Goal: Task Accomplishment & Management: Use online tool/utility

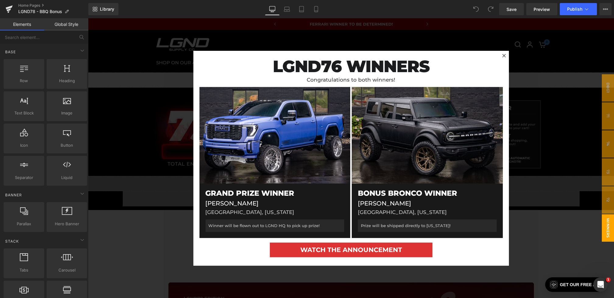
click at [528, 151] on div at bounding box center [351, 158] width 526 height 280
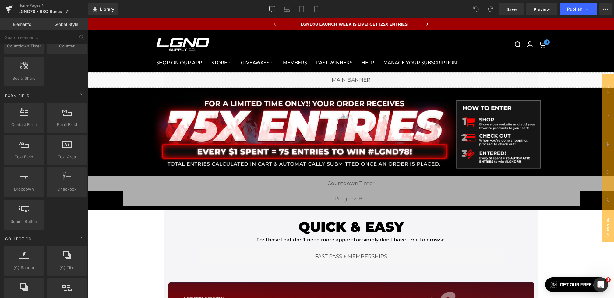
scroll to position [1051, 0]
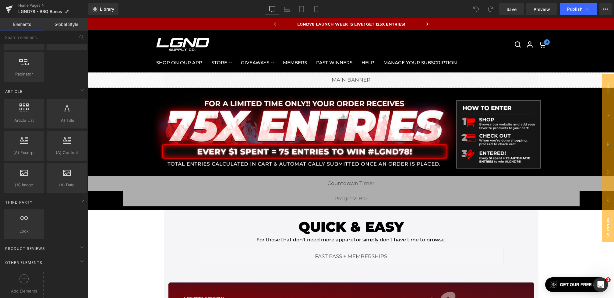
click at [32, 270] on div "Add Elements" at bounding box center [24, 284] width 40 height 29
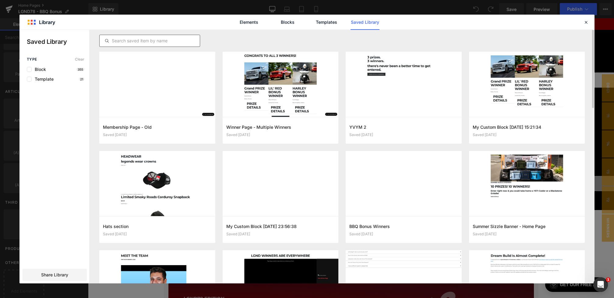
click at [144, 44] on div at bounding box center [149, 41] width 101 height 12
click at [142, 42] on input "text" at bounding box center [150, 40] width 100 height 7
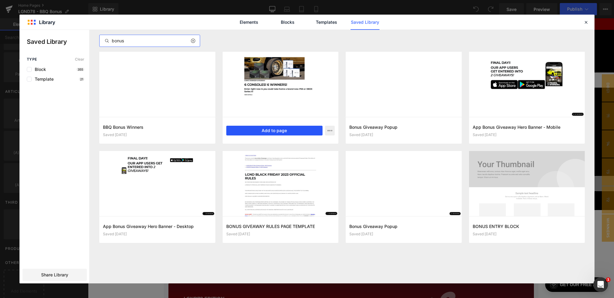
type input "bonus"
click at [287, 131] on button "Add to page" at bounding box center [274, 131] width 97 height 10
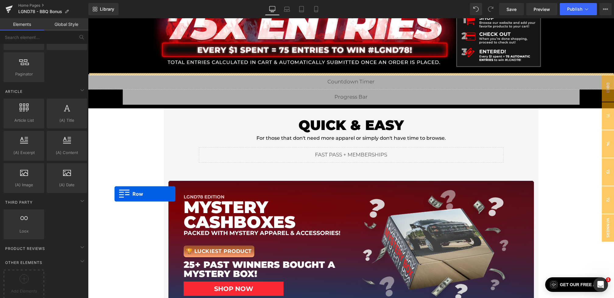
scroll to position [64, 0]
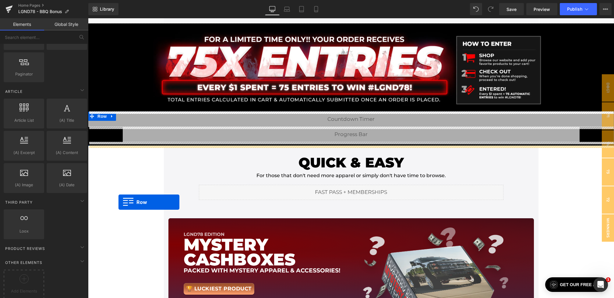
drag, startPoint x: 92, startPoint y: 64, endPoint x: 118, endPoint y: 206, distance: 144.1
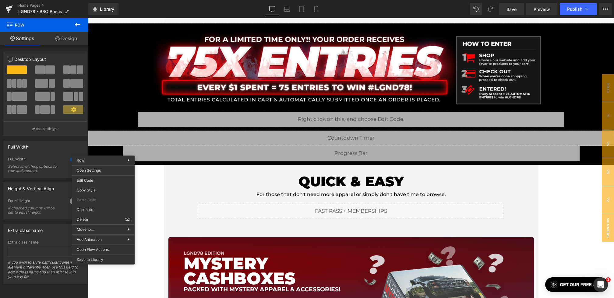
drag, startPoint x: 237, startPoint y: 250, endPoint x: 149, endPoint y: 231, distance: 89.9
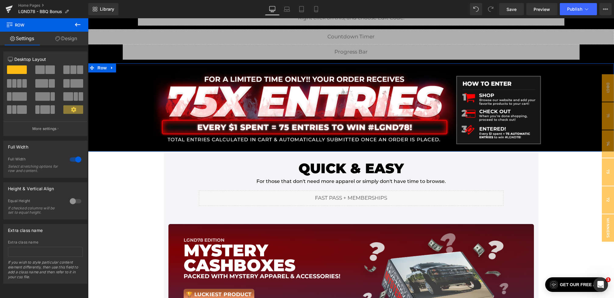
scroll to position [45, 0]
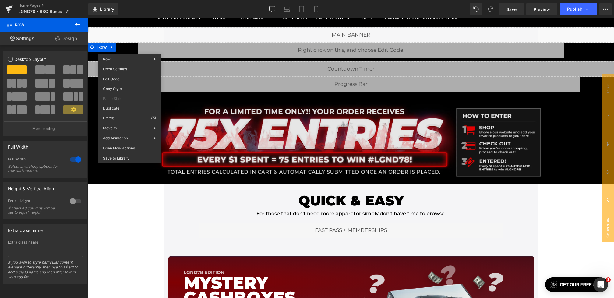
drag, startPoint x: 272, startPoint y: 164, endPoint x: 184, endPoint y: 146, distance: 89.8
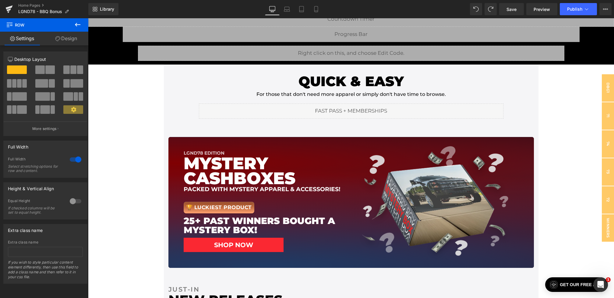
scroll to position [167, 0]
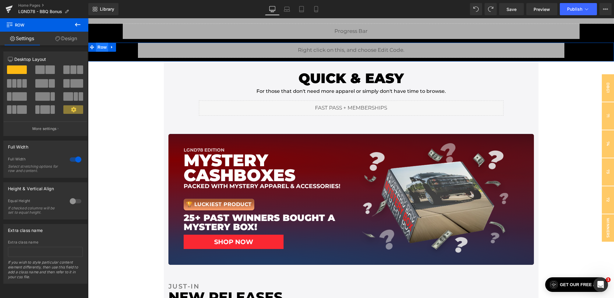
click at [103, 48] on span "Row" at bounding box center [102, 47] width 12 height 9
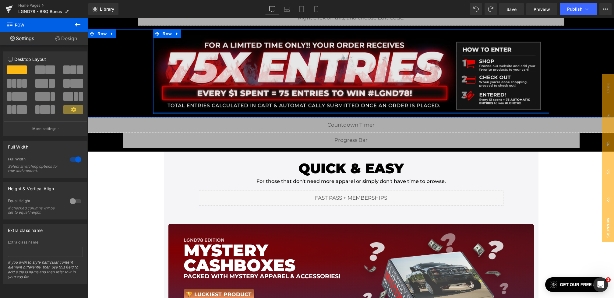
scroll to position [45, 0]
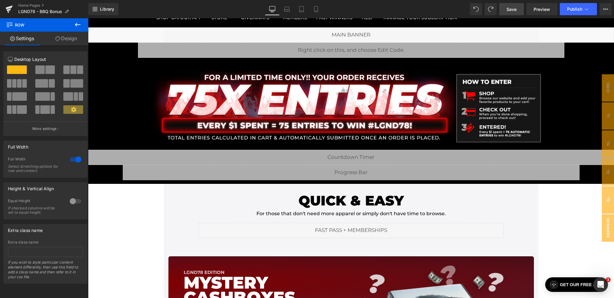
drag, startPoint x: 508, startPoint y: 11, endPoint x: 299, endPoint y: 43, distance: 210.9
click at [508, 11] on span "Save" at bounding box center [511, 9] width 10 height 6
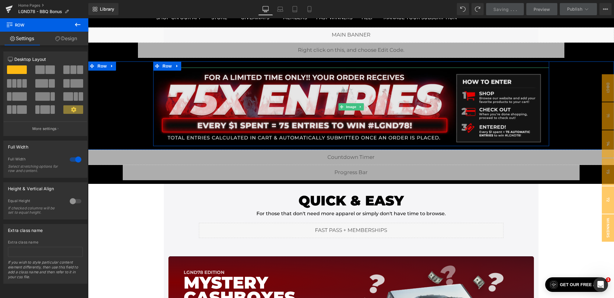
scroll to position [0, 0]
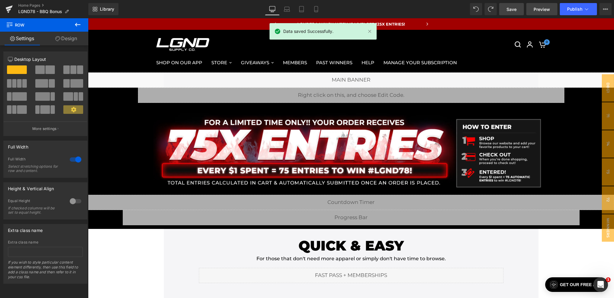
click at [534, 11] on link "Preview" at bounding box center [541, 9] width 31 height 12
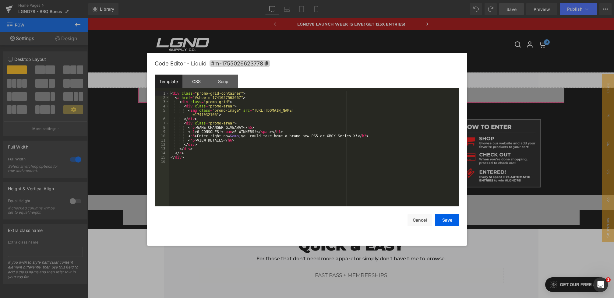
click at [315, 0] on div "Row You are previewing how the will restyle your page. You can not edit Element…" at bounding box center [307, 0] width 614 height 0
drag, startPoint x: 224, startPoint y: 127, endPoint x: 203, endPoint y: 127, distance: 21.0
click at [203, 127] on div "< div class = "promo-grid-container" > < a href = "#show-m-1741037563667" > < d…" at bounding box center [314, 153] width 290 height 124
click at [200, 132] on div "< div class = "promo-grid-container" > < a href = "#show-m-1741037563667" > < d…" at bounding box center [314, 153] width 290 height 124
drag, startPoint x: 221, startPoint y: 132, endPoint x: 204, endPoint y: 132, distance: 17.4
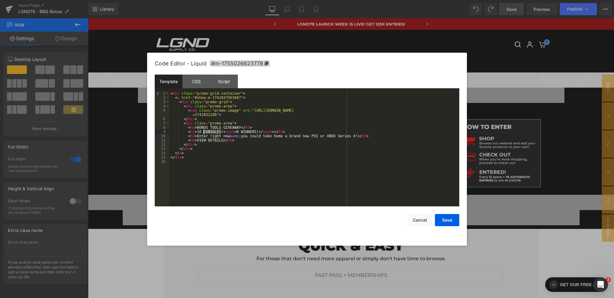
click at [204, 132] on div "< div class = "promo-grid-container" > < a href = "#show-m-1741037563667" > < d…" at bounding box center [314, 153] width 290 height 124
click at [234, 131] on div "< div class = "promo-grid-container" > < a href = "#show-m-1741037563667" > < d…" at bounding box center [314, 153] width 290 height 124
drag, startPoint x: 360, startPoint y: 136, endPoint x: 317, endPoint y: 136, distance: 43.5
click at [316, 136] on div "< div class = "promo-grid-container" > < a href = "#show-m-1741037563667" > < d…" at bounding box center [314, 153] width 290 height 124
drag, startPoint x: 240, startPoint y: 127, endPoint x: 204, endPoint y: 127, distance: 35.9
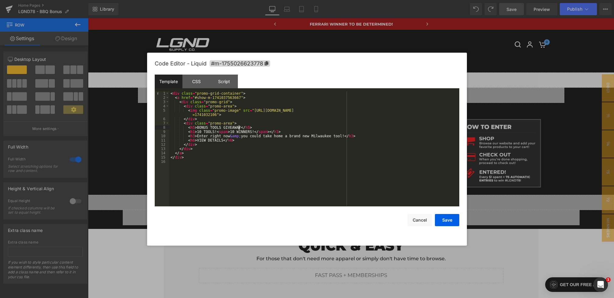
click at [204, 127] on div "< div class = "promo-grid-container" > < a href = "#show-m-1741037563667" > < d…" at bounding box center [314, 153] width 290 height 124
drag, startPoint x: 230, startPoint y: 127, endPoint x: 197, endPoint y: 127, distance: 32.6
click at [197, 127] on div "< div class = "promo-grid-container" > < a href = "#show-m-1741037563667" > < d…" at bounding box center [314, 153] width 290 height 124
click at [449, 220] on button "Save" at bounding box center [447, 220] width 24 height 12
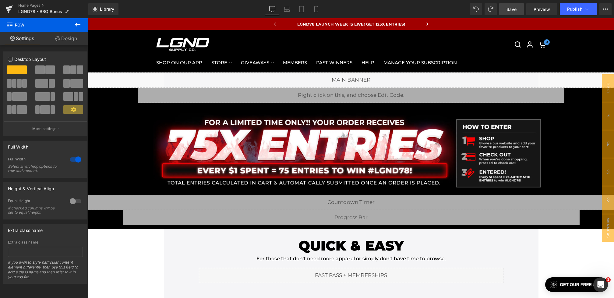
click at [513, 13] on link "Save" at bounding box center [511, 9] width 25 height 12
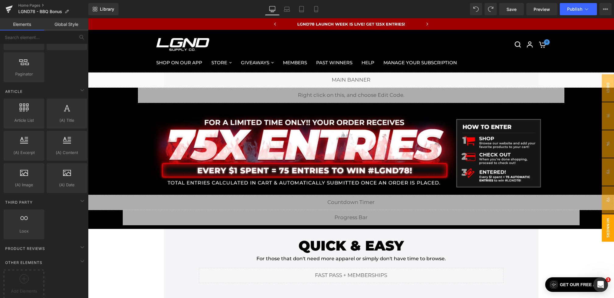
click at [605, 223] on span "winners" at bounding box center [608, 227] width 12 height 27
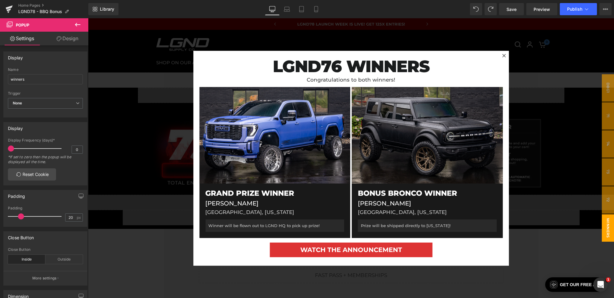
click at [579, 219] on div at bounding box center [351, 158] width 526 height 280
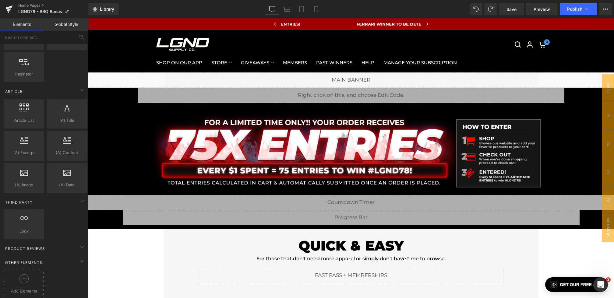
click at [25, 274] on icon at bounding box center [23, 278] width 9 height 9
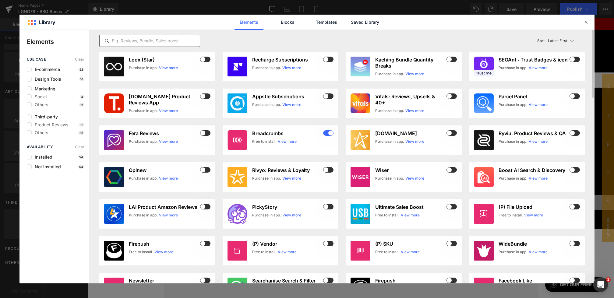
click at [154, 44] on input "text" at bounding box center [150, 40] width 100 height 7
type input "T"
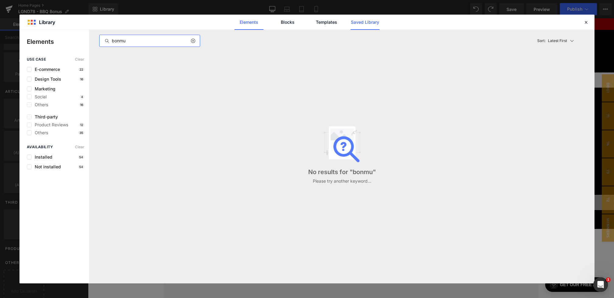
type input "bonmu"
click at [370, 27] on link "Saved Library" at bounding box center [364, 22] width 29 height 15
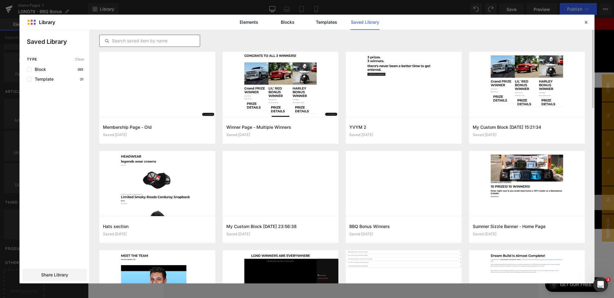
click at [139, 44] on input "text" at bounding box center [150, 40] width 100 height 7
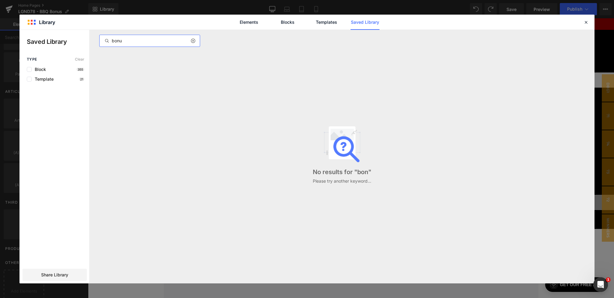
type input "bonus"
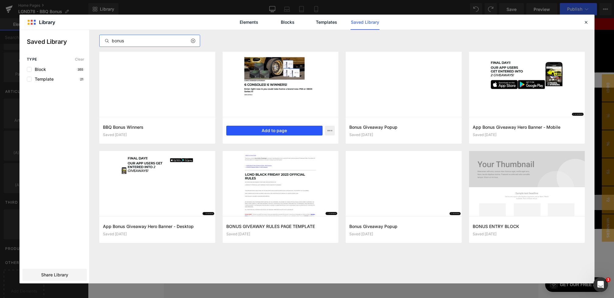
click at [270, 131] on button "Add to page" at bounding box center [274, 131] width 97 height 10
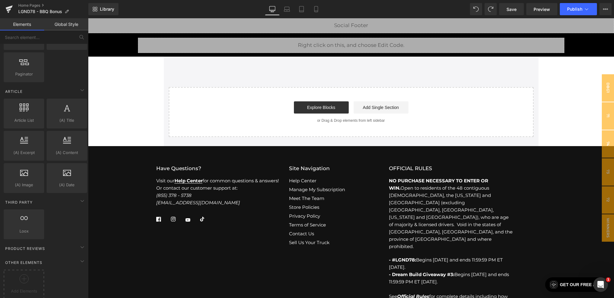
scroll to position [2264, 0]
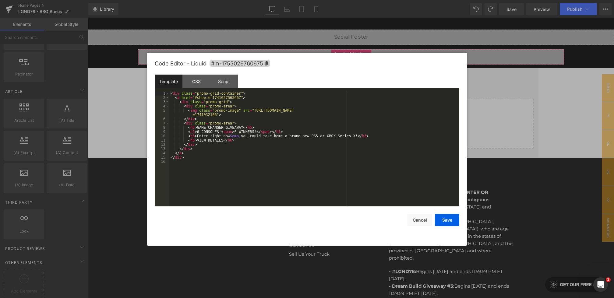
click at [315, 0] on div "Row You are previewing how the will restyle your page. You can not edit Element…" at bounding box center [307, 0] width 614 height 0
click at [420, 220] on button "Cancel" at bounding box center [419, 220] width 24 height 12
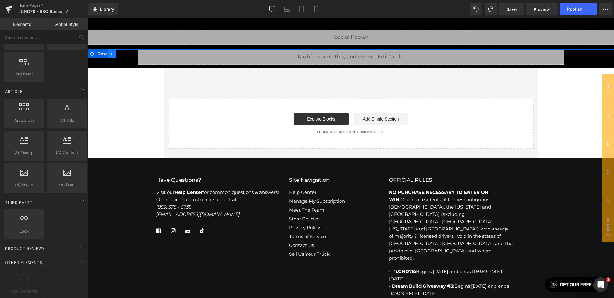
click at [111, 56] on icon at bounding box center [112, 53] width 4 height 5
click at [130, 58] on link at bounding box center [128, 53] width 8 height 9
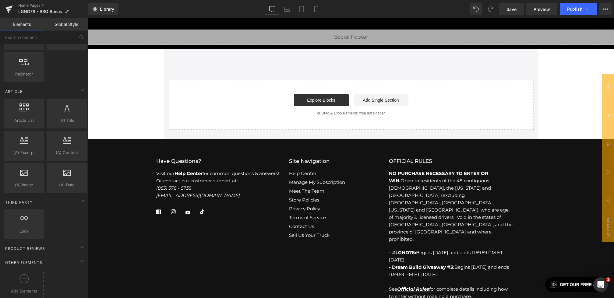
click at [24, 288] on span "Add Elements" at bounding box center [23, 291] width 37 height 6
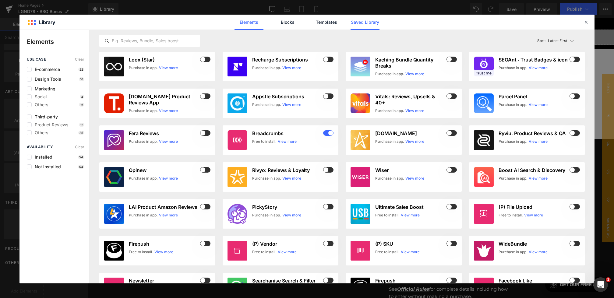
click at [0, 0] on link "Saved Library" at bounding box center [0, 0] width 0 height 0
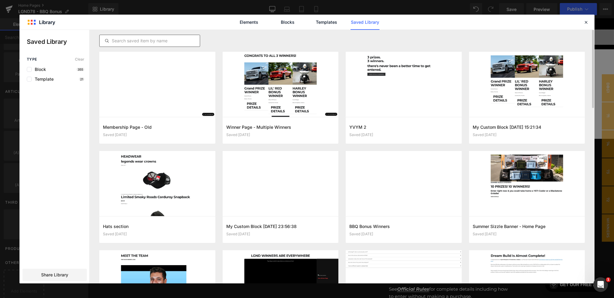
click at [160, 44] on div at bounding box center [149, 41] width 101 height 12
click at [153, 42] on input "text" at bounding box center [150, 40] width 100 height 7
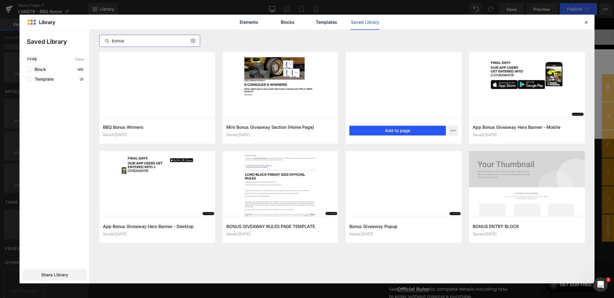
type input "bonus"
click at [382, 133] on button "Add to page" at bounding box center [397, 131] width 97 height 10
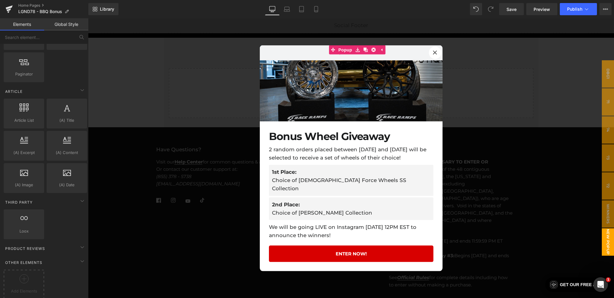
scroll to position [2245, 0]
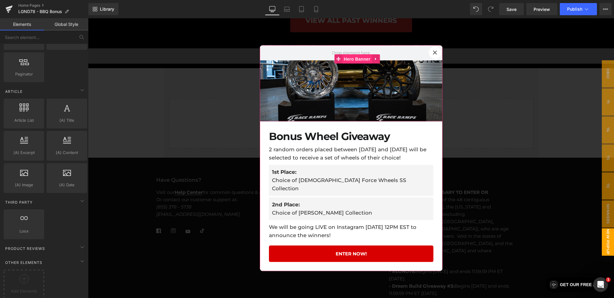
click at [346, 63] on span "Hero Banner" at bounding box center [357, 58] width 30 height 9
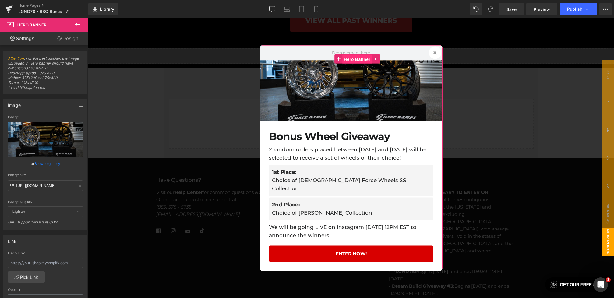
click at [358, 64] on span "Hero Banner" at bounding box center [357, 59] width 30 height 9
click at [79, 184] on icon at bounding box center [80, 186] width 4 height 4
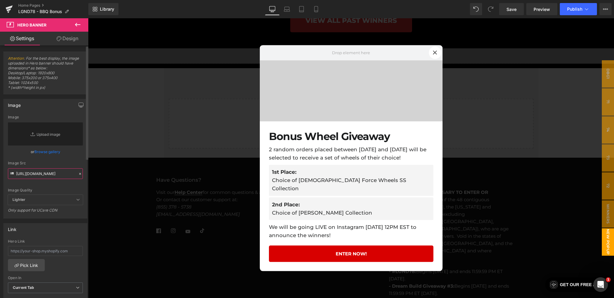
click at [58, 174] on input "https://cdn.shopify.com/s/files/1/0068/4245/0009/files/67-WheelBonus-Desktop-Dr…" at bounding box center [45, 173] width 75 height 11
paste input "https://cdn.shopify.com/s/files/1/0068/4245/0009/files/78-ToolsPromoBanner-1.we…"
type input "https://cdn.shopify.com/s/files/1/0068/4245/0009/files/78-ToolsPromoBanner-1.we…"
click at [66, 166] on div "Image Src https://cdn.shopify.com/s/files/1/0068/4245/0009/files/78-ToolsPromoB…" at bounding box center [45, 170] width 75 height 18
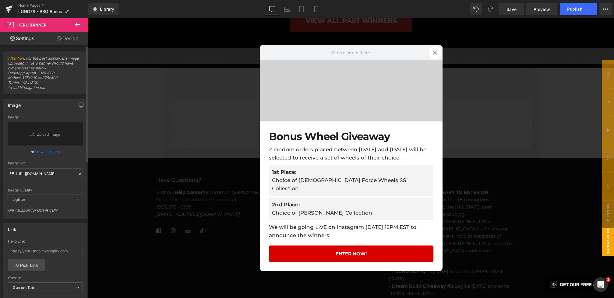
scroll to position [0, 0]
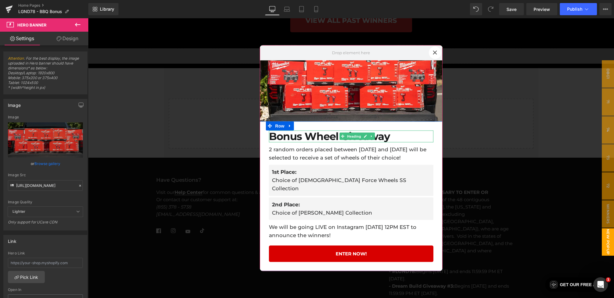
click at [329, 142] on h1 "Bonus Wheel Giveaway" at bounding box center [351, 136] width 164 height 12
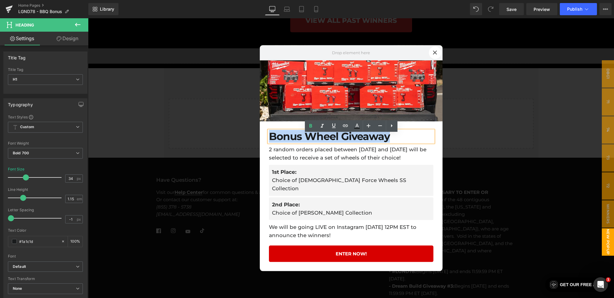
drag, startPoint x: 415, startPoint y: 141, endPoint x: 240, endPoint y: 138, distance: 174.8
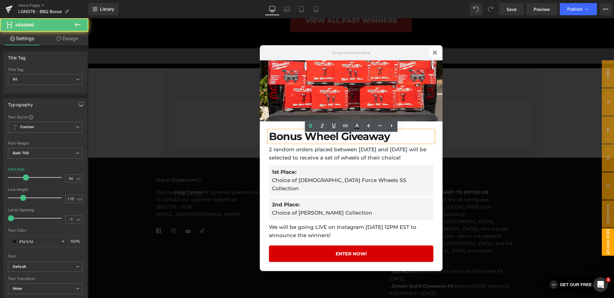
click at [329, 142] on h1 "Bonus Wheel Giveaway" at bounding box center [351, 136] width 164 height 12
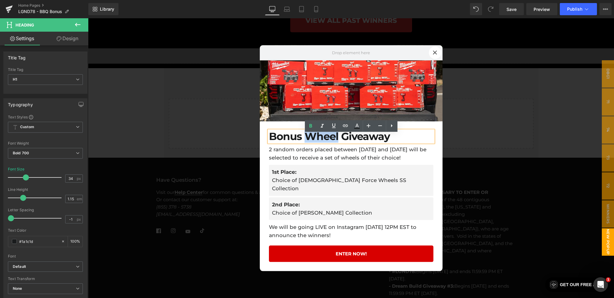
drag, startPoint x: 337, startPoint y: 142, endPoint x: 310, endPoint y: 142, distance: 27.7
click at [310, 142] on h1 "Bonus Wheel Giveaway" at bounding box center [351, 136] width 164 height 12
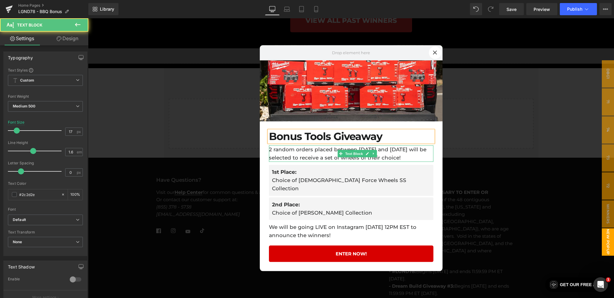
click at [277, 152] on p "2 random orders placed between March 1st and March 3rd will be selected to rece…" at bounding box center [351, 153] width 164 height 16
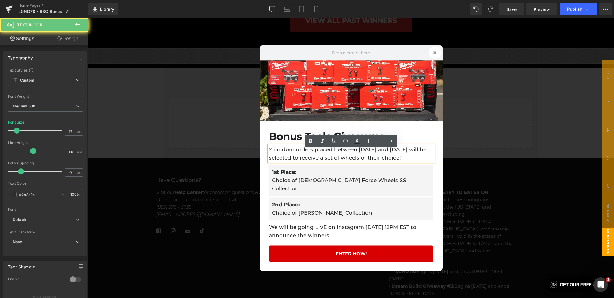
click at [273, 153] on p "2 random orders placed between March 1st and March 3rd will be selected to rece…" at bounding box center [351, 153] width 164 height 16
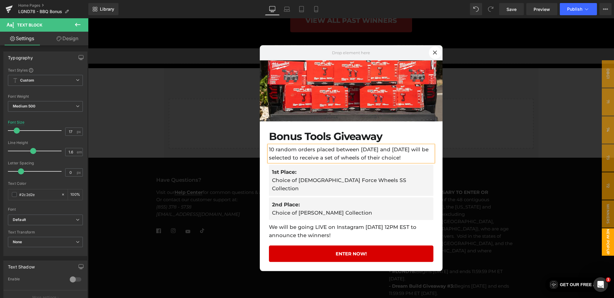
click at [364, 155] on p "10 random orders placed between March 1st and March 3rd will be selected to rec…" at bounding box center [351, 153] width 164 height 16
drag, startPoint x: 375, startPoint y: 155, endPoint x: 360, endPoint y: 155, distance: 15.5
click at [360, 155] on p "10 random orders placed between March 1st and March 3rd will be selected to rec…" at bounding box center [351, 153] width 164 height 16
drag, startPoint x: 419, startPoint y: 153, endPoint x: 405, endPoint y: 154, distance: 14.3
click at [405, 154] on p "10 random orders placed between August 13th and March 3rd will be selected to r…" at bounding box center [351, 153] width 164 height 16
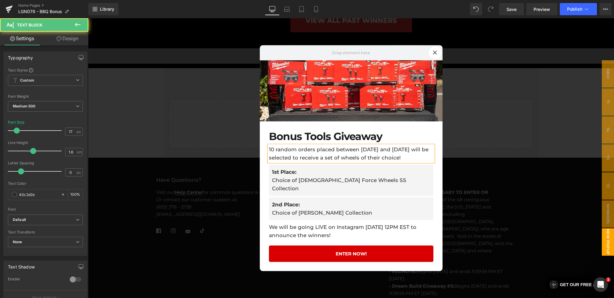
click at [393, 158] on p "10 random orders placed between August 13th and August 15th will be selected to…" at bounding box center [351, 153] width 164 height 16
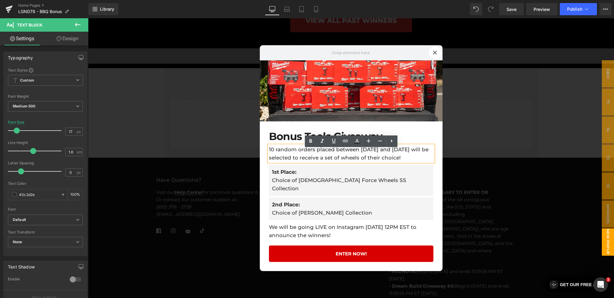
drag, startPoint x: 427, startPoint y: 162, endPoint x: 300, endPoint y: 160, distance: 127.3
click at [300, 160] on p "10 random orders placed between August 13th and August 15th will be selected to…" at bounding box center [351, 153] width 164 height 16
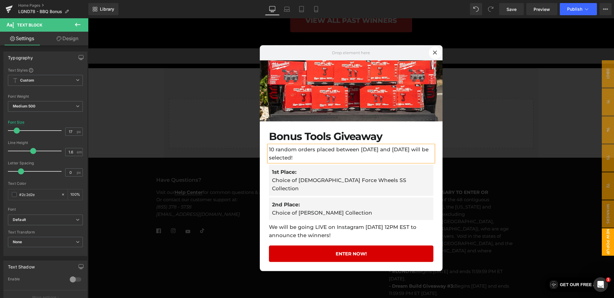
click div
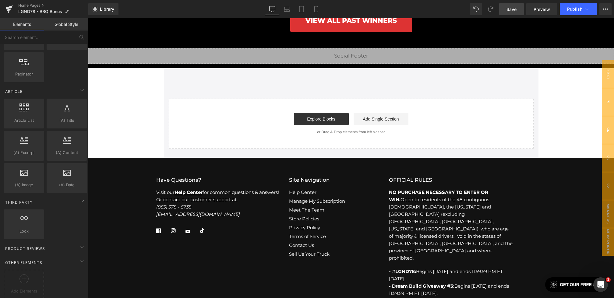
click at [502, 6] on link "Save" at bounding box center [511, 9] width 25 height 12
click at [608, 230] on span "New Popup" at bounding box center [608, 241] width 12 height 27
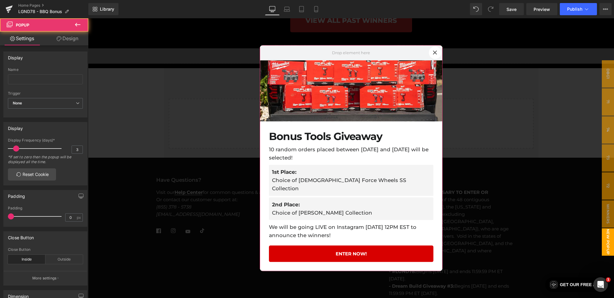
click at [437, 55] on icon at bounding box center [435, 53] width 4 height 4
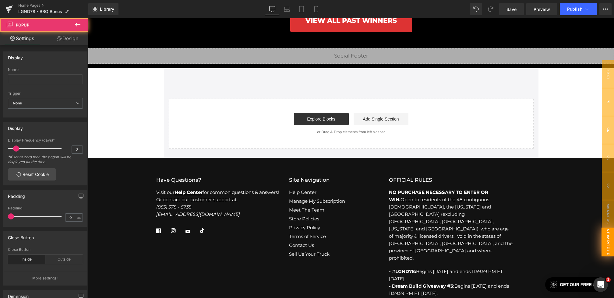
click at [609, 252] on span "New Popup" at bounding box center [607, 241] width 13 height 29
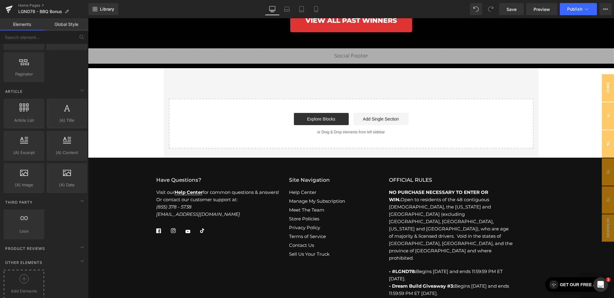
click at [21, 288] on div "Add Elements" at bounding box center [24, 284] width 40 height 29
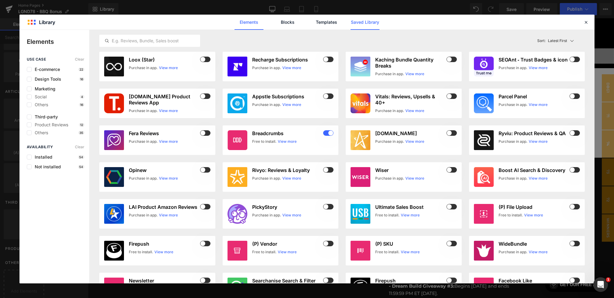
click at [361, 22] on link "Saved Library" at bounding box center [364, 22] width 29 height 15
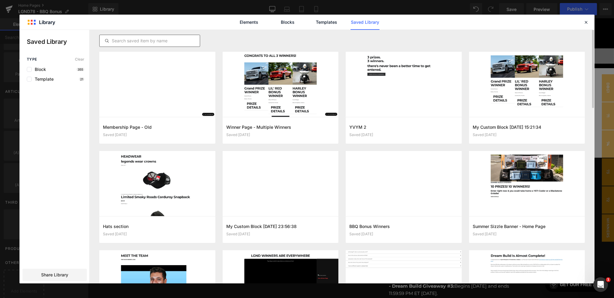
click at [157, 42] on input "text" at bounding box center [150, 40] width 100 height 7
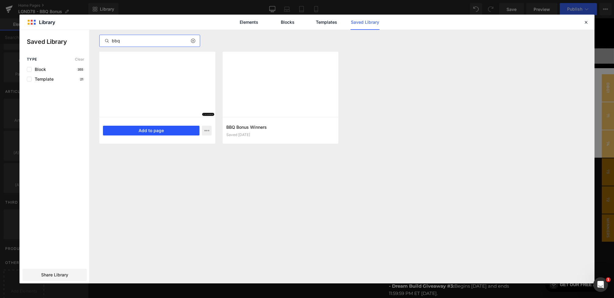
type input "bbq"
click at [153, 130] on button "Add to page" at bounding box center [151, 131] width 97 height 10
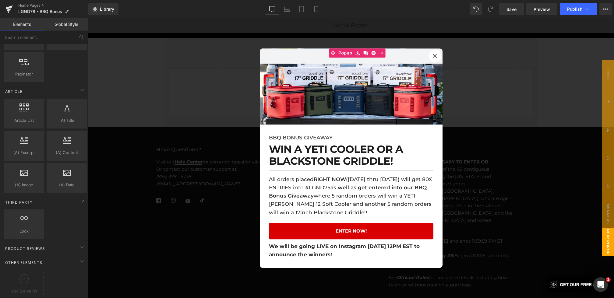
scroll to position [2245, 0]
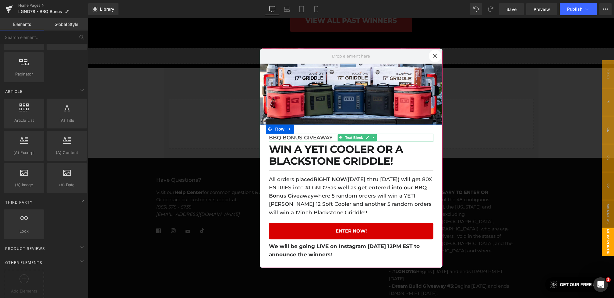
click at [303, 139] on p "BBQ BONUS GIVEAWAY" at bounding box center [351, 138] width 164 height 8
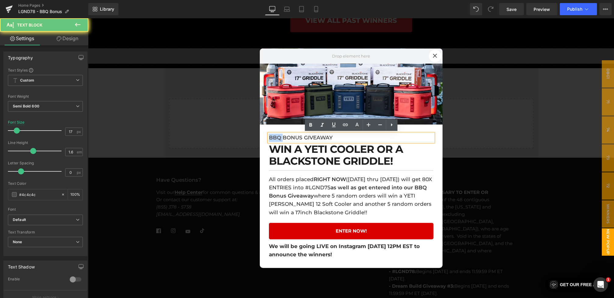
drag, startPoint x: 282, startPoint y: 138, endPoint x: 261, endPoint y: 138, distance: 20.4
click at [261, 138] on div "BBQ BONUS GIVEAWAY Text Block WIN A YETI COOLER OR A BLACKSTONE GRIDDLE! Headin…" at bounding box center [351, 197] width 183 height 144
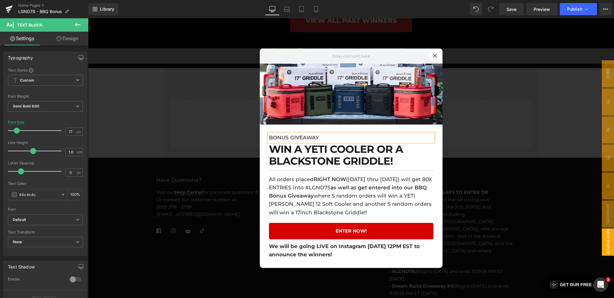
click at [290, 139] on p "BONUS GIVEAWAY" at bounding box center [351, 138] width 164 height 8
click at [293, 153] on h1 "WIN A YETI COOLER OR A BLACKSTONE GRIDDLE!" at bounding box center [351, 155] width 164 height 24
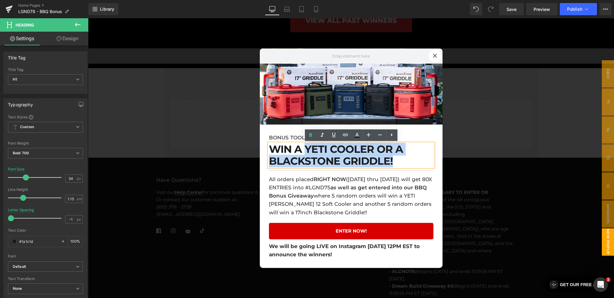
drag, startPoint x: 396, startPoint y: 160, endPoint x: 307, endPoint y: 153, distance: 89.3
click at [307, 153] on h1 "WIN A YETI COOLER OR A BLACKSTONE GRIDDLE!" at bounding box center [351, 155] width 164 height 24
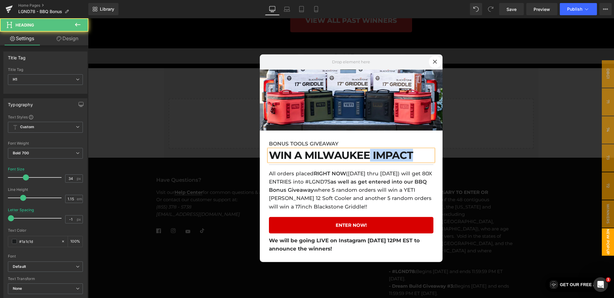
drag, startPoint x: 416, startPoint y: 154, endPoint x: 370, endPoint y: 154, distance: 45.7
click at [370, 154] on h1 "WIN A MILWAUKEE IMPACT" at bounding box center [351, 155] width 164 height 12
drag, startPoint x: 408, startPoint y: 154, endPoint x: 374, endPoint y: 154, distance: 33.8
click at [374, 154] on h1 "WIN A MILWAUKEE TOOL!" at bounding box center [351, 155] width 164 height 12
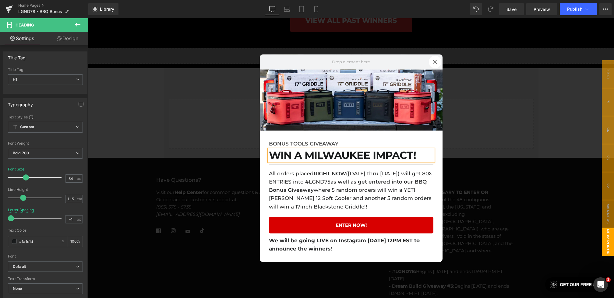
click at [269, 157] on h1 "WIN A MILWAUKEE IMPACT!" at bounding box center [351, 155] width 164 height 12
click div
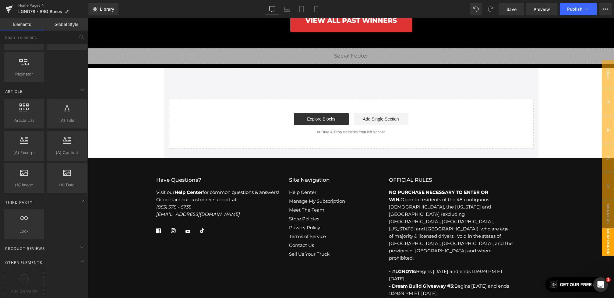
click at [604, 242] on span "New Popup" at bounding box center [608, 241] width 12 height 27
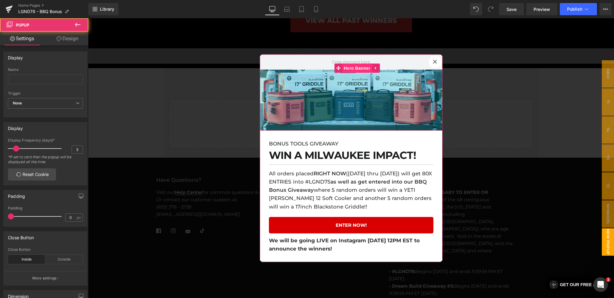
click at [356, 70] on span "Hero Banner" at bounding box center [357, 67] width 30 height 9
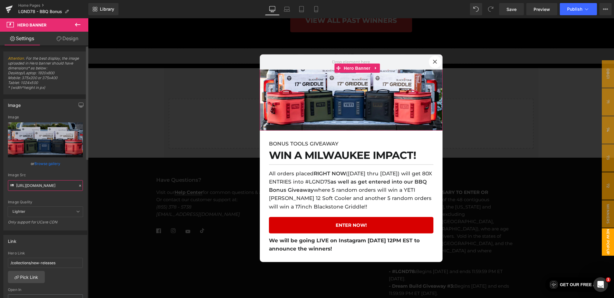
click at [23, 186] on input "https://cdn.shopify.com/s/files/1/0068/4245/0009/files/75-BBQBonus-StripBanner.…" at bounding box center [45, 185] width 75 height 11
drag, startPoint x: 104, startPoint y: 204, endPoint x: 153, endPoint y: 188, distance: 51.5
paste input "8-ToolsPromoBanner-1.webp?v=1755026796"
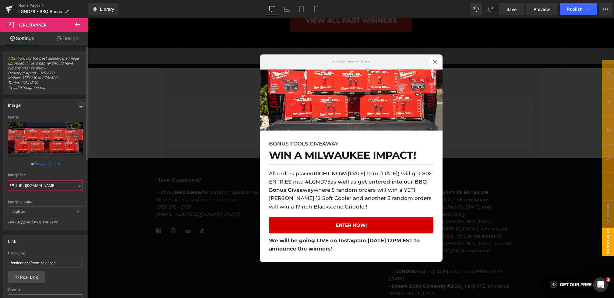
type input "https://cdn.shopify.com/s/files/1/0068/4245/0009/files/78-ToolsPromoBanner-1.we…"
click at [65, 173] on div "Image Src" at bounding box center [45, 175] width 75 height 4
click at [519, 8] on link "Save" at bounding box center [511, 9] width 25 height 12
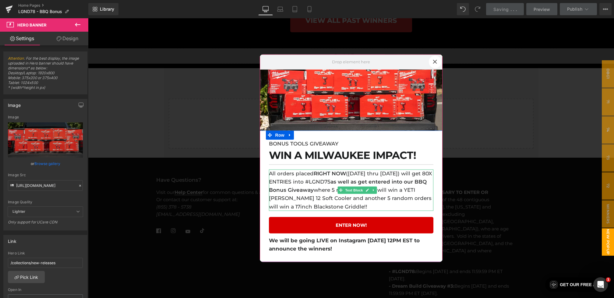
click at [326, 175] on strong "RIGHT NOW" at bounding box center [330, 173] width 32 height 6
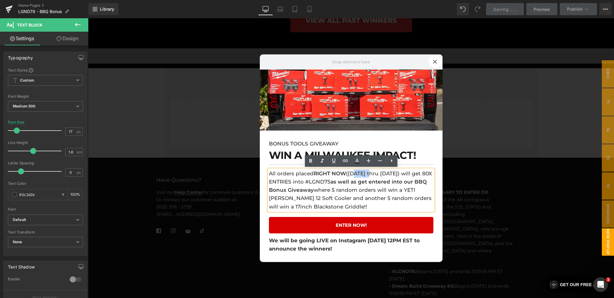
drag, startPoint x: 351, startPoint y: 175, endPoint x: 370, endPoint y: 174, distance: 18.9
click at [370, 174] on p "All orders placed RIGHT NOW (June 25th thru June 27th) will get 80X ENTRIES int…" at bounding box center [351, 189] width 164 height 41
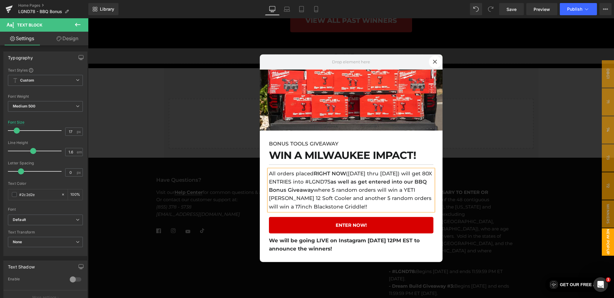
click at [292, 185] on p "All orders placed RIGHT NOW (August 13th thru August 15th) will get 80X ENTRIES…" at bounding box center [351, 189] width 164 height 41
click at [362, 183] on p "All orders placed RIGHT NOW (August 13th thru August 15th) will get 75X ENTRIES…" at bounding box center [351, 189] width 164 height 41
click at [292, 189] on strong "as well as get entered into our BBQ Bonus Giveaway" at bounding box center [348, 186] width 158 height 14
drag, startPoint x: 280, startPoint y: 189, endPoint x: 311, endPoint y: 189, distance: 30.5
click at [311, 189] on strong "as well as get entered into our BBQ Bonus Giveaway" at bounding box center [348, 186] width 158 height 14
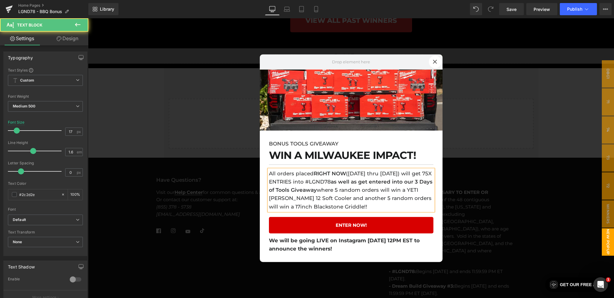
click at [367, 190] on p "All orders placed RIGHT NOW (August 13th thru August 15th) will get 75X ENTRIES…" at bounding box center [351, 189] width 164 height 41
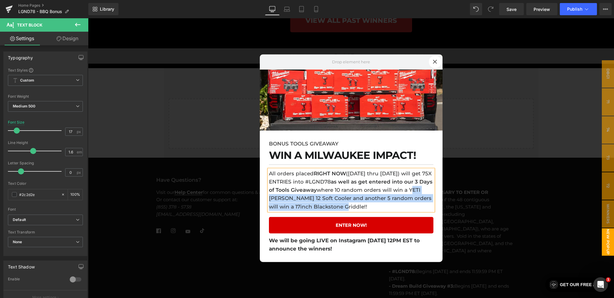
drag, startPoint x: 274, startPoint y: 199, endPoint x: 350, endPoint y: 207, distance: 76.9
click at [350, 207] on p "All orders placed RIGHT NOW (August 13th thru August 15th) will get 75X ENTRIES…" at bounding box center [351, 189] width 164 height 41
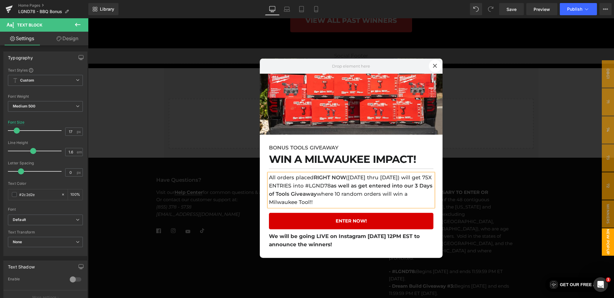
click at [358, 196] on p "All orders placed RIGHT NOW (August 13th thru August 15th) will get 75X ENTRIES…" at bounding box center [351, 190] width 164 height 33
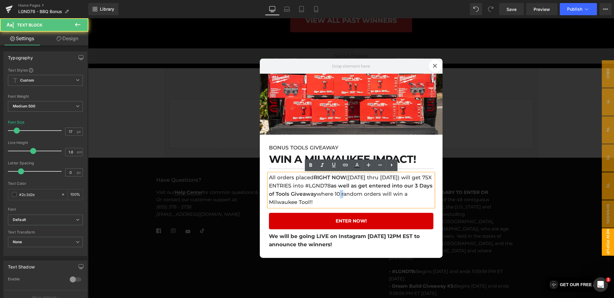
drag, startPoint x: 366, startPoint y: 195, endPoint x: 371, endPoint y: 195, distance: 4.3
click at [371, 195] on p "All orders placed RIGHT NOW (August 13th thru August 15th) will get 75X ENTRIES…" at bounding box center [351, 190] width 164 height 33
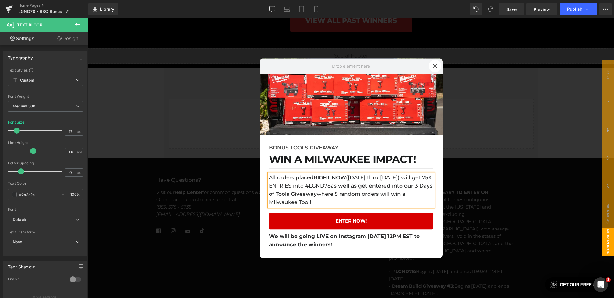
click at [296, 162] on h1 "WIN A MILWAUKEE IMPACT!" at bounding box center [351, 159] width 164 height 12
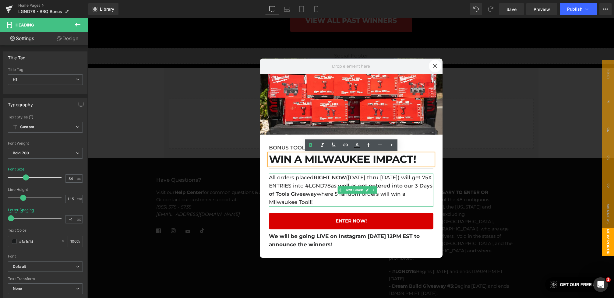
click at [382, 198] on p "All orders placed RIGHT NOW (August 13th thru August 15th) will get 75X ENTRIES…" at bounding box center [351, 190] width 164 height 33
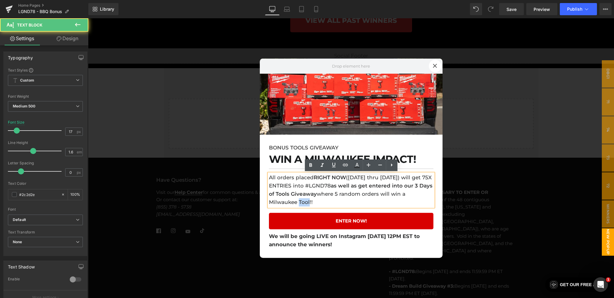
drag, startPoint x: 313, startPoint y: 202, endPoint x: 302, endPoint y: 202, distance: 11.0
click at [301, 202] on p "All orders placed RIGHT NOW (August 13th thru August 15th) will get 75X ENTRIES…" at bounding box center [351, 190] width 164 height 33
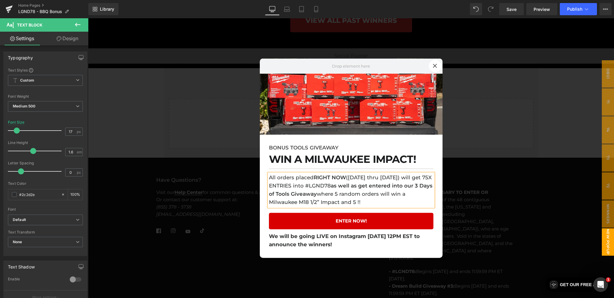
click at [355, 202] on p "All orders placed RIGHT NOW (August 13th thru August 15th) will get 75X ENTRIES…" at bounding box center [351, 190] width 164 height 33
click at [383, 203] on p "All orders placed RIGHT NOW (August 13th thru August 15th) will get 75X ENTRIES…" at bounding box center [351, 190] width 164 height 33
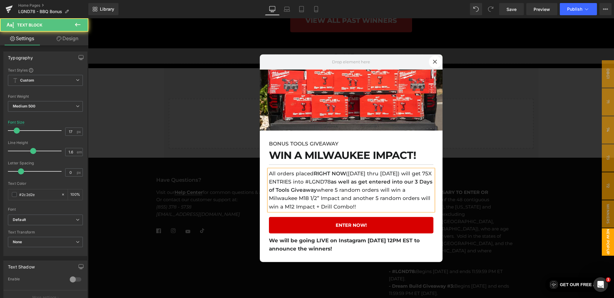
click at [285, 206] on p "All orders placed RIGHT NOW (August 13th thru August 15th) will get 75X ENTRIES…" at bounding box center [351, 189] width 164 height 41
click at [397, 206] on p "All orders placed RIGHT NOW (August 13th thru August 15th) will get 75X ENTRIES…" at bounding box center [351, 189] width 164 height 41
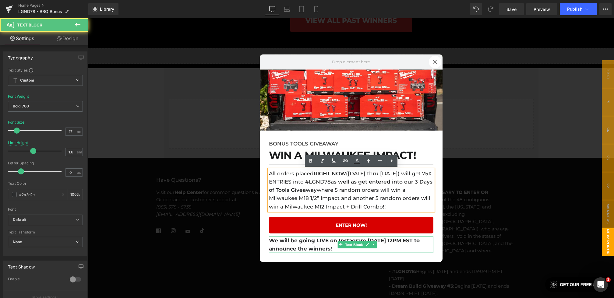
click at [312, 245] on p "We will be going LIVE on Instagram Monday, June 30th at 12PM EST to announce th…" at bounding box center [351, 244] width 164 height 16
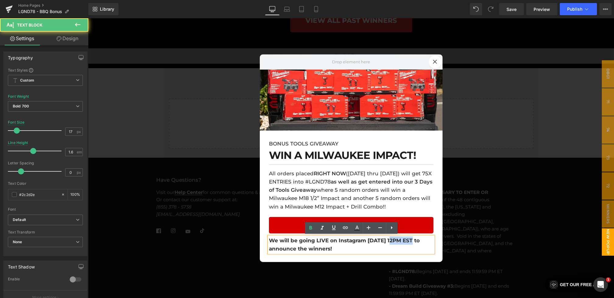
drag, startPoint x: 412, startPoint y: 240, endPoint x: 392, endPoint y: 241, distance: 20.7
click at [392, 241] on p "We will be going LIVE on Instagram Monday, June 30th at 12PM EST to announce th…" at bounding box center [351, 244] width 164 height 16
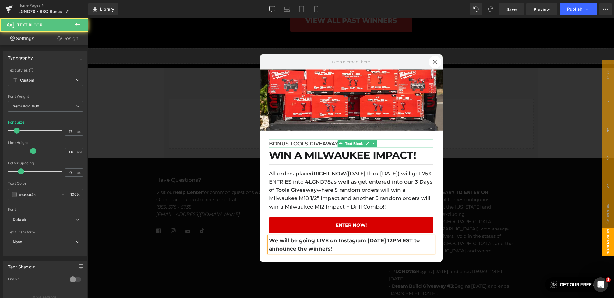
click at [295, 143] on p "BONUS TOOLS GIVEAWAY" at bounding box center [351, 143] width 164 height 8
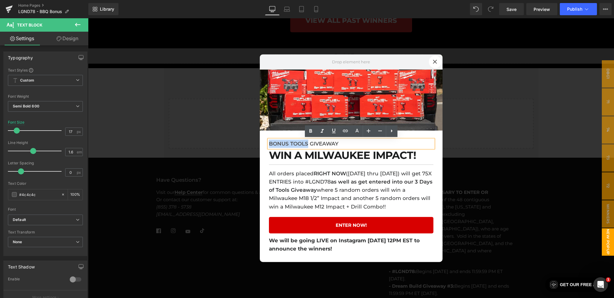
drag, startPoint x: 307, startPoint y: 143, endPoint x: 251, endPoint y: 143, distance: 55.7
click at [346, 146] on p "72 HOUR BONUS GIVEAWAY" at bounding box center [351, 143] width 164 height 8
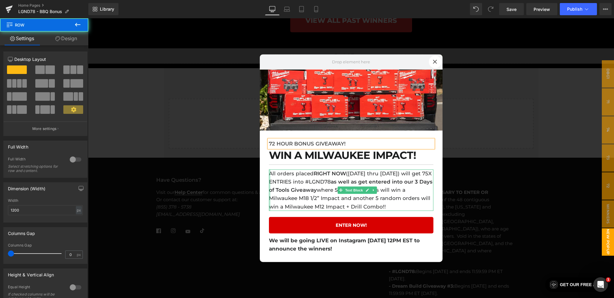
click at [265, 172] on div "72 HOUR BONUS GIVEAWAY! Text Block WIN A MILWAUKEE IMPACT! Heading Separator Al…" at bounding box center [351, 196] width 183 height 132
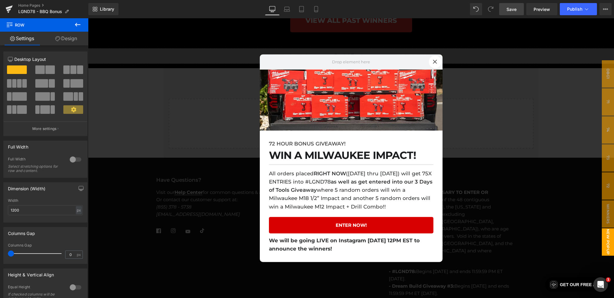
click at [507, 6] on span "Save" at bounding box center [511, 9] width 10 height 6
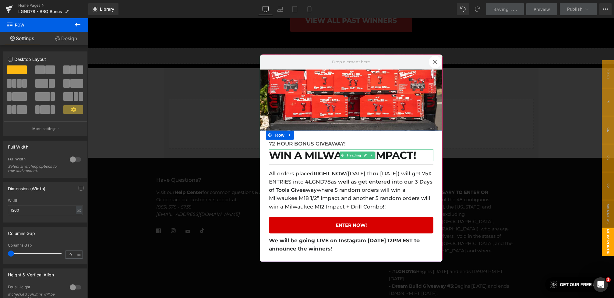
click at [310, 156] on h1 "WIN A MILWAUKEE IMPACT!" at bounding box center [351, 155] width 164 height 12
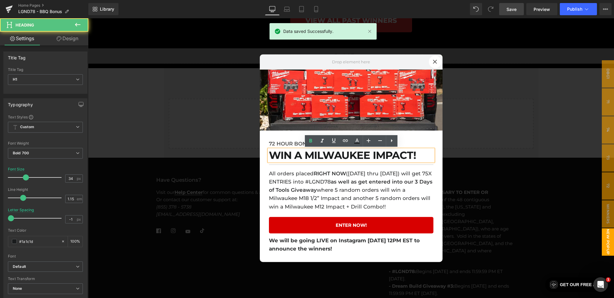
click at [307, 153] on h1 "WIN A MILWAUKEE IMPACT!" at bounding box center [351, 155] width 164 height 12
drag, startPoint x: 419, startPoint y: 154, endPoint x: 268, endPoint y: 150, distance: 151.4
click at [269, 150] on div "WIN A MILWAUKEE IMPACT!" at bounding box center [351, 155] width 164 height 12
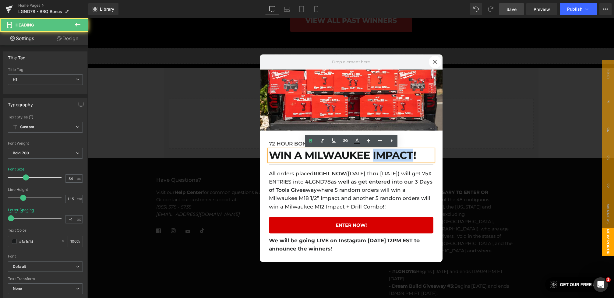
drag, startPoint x: 373, startPoint y: 157, endPoint x: 412, endPoint y: 157, distance: 39.0
click at [412, 157] on h1 "WIN A MILWAUKEE IMPACT!" at bounding box center [351, 155] width 164 height 12
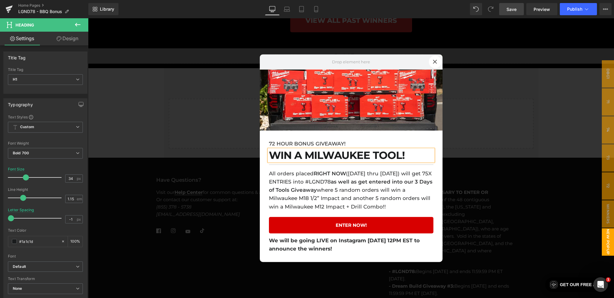
click at [511, 9] on span "Save" at bounding box center [511, 9] width 10 height 6
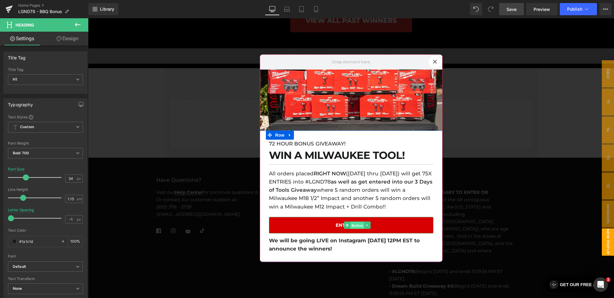
click at [354, 223] on span "Button" at bounding box center [357, 225] width 14 height 7
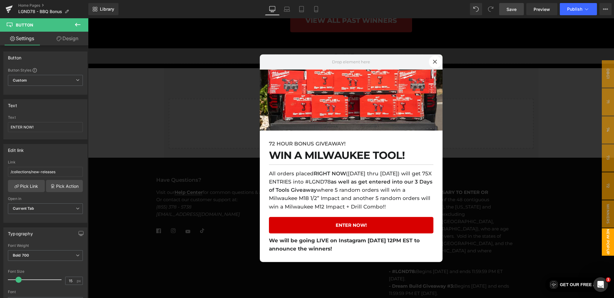
click div
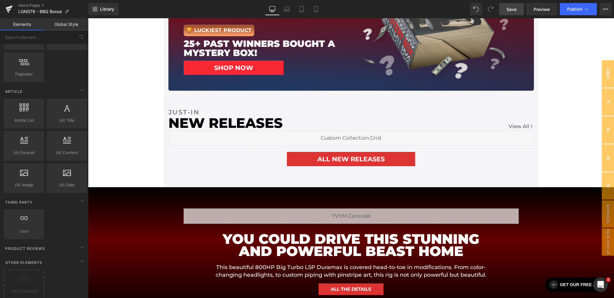
scroll to position [16, 0]
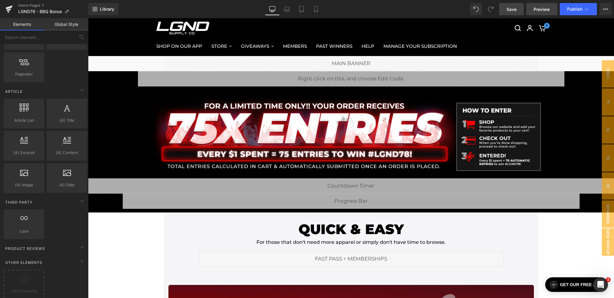
click at [535, 12] on span "Preview" at bounding box center [542, 9] width 16 height 6
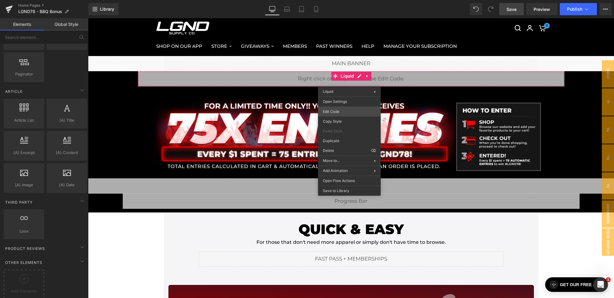
click at [336, 0] on div "Button You are previewing how the will restyle your page. You can not edit Elem…" at bounding box center [307, 0] width 614 height 0
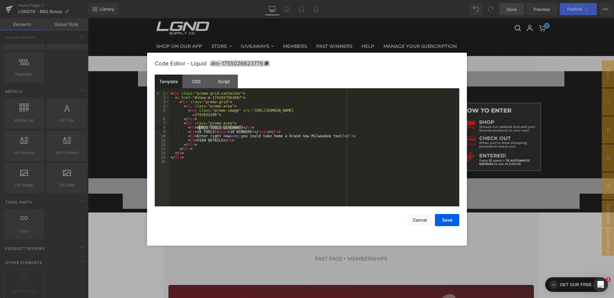
drag, startPoint x: 241, startPoint y: 128, endPoint x: 198, endPoint y: 127, distance: 43.6
click at [198, 127] on div "< div class = "promo-grid-container" > < a href = "#show-m-1741037563667" > < d…" at bounding box center [314, 153] width 290 height 124
drag, startPoint x: 255, startPoint y: 111, endPoint x: 217, endPoint y: 114, distance: 37.9
click at [217, 114] on div "< div class = "promo-grid-container" > < a href = "#show-m-1741037563667" > < d…" at bounding box center [314, 153] width 290 height 124
click at [452, 219] on button "Save" at bounding box center [447, 220] width 24 height 12
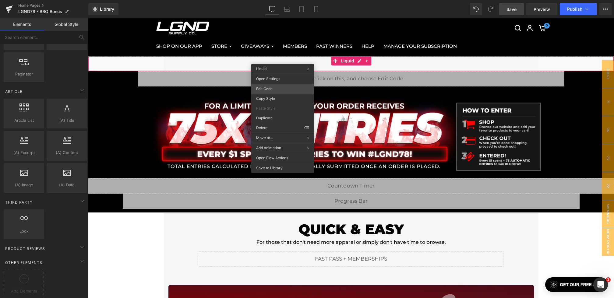
click at [271, 0] on div "Button You are previewing how the will restyle your page. You can not edit Elem…" at bounding box center [307, 0] width 614 height 0
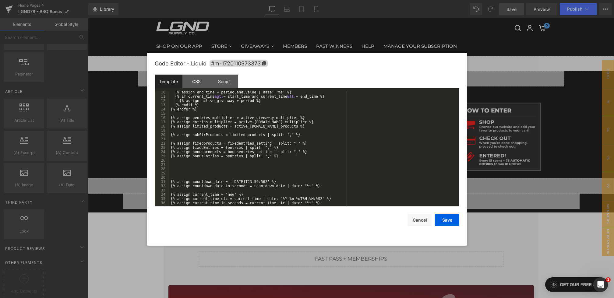
scroll to position [55, 0]
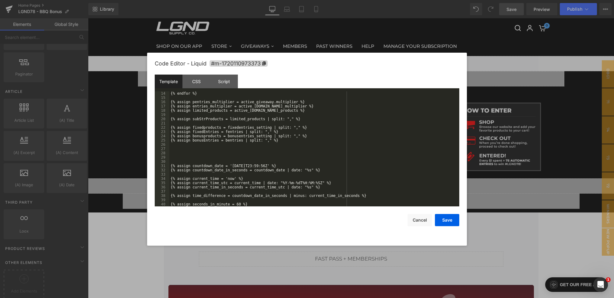
click at [255, 166] on div "{% endfor %} {% assign pentries_multiplier = active_giveaway.multiplier %} {% a…" at bounding box center [312, 153] width 287 height 124
click at [439, 218] on button "Save" at bounding box center [447, 220] width 24 height 12
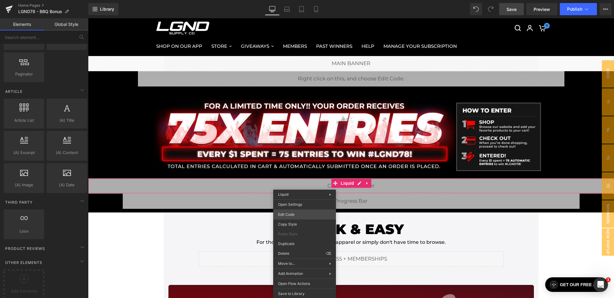
click at [291, 0] on div "Button You are previewing how the will restyle your page. You can not edit Elem…" at bounding box center [307, 0] width 614 height 0
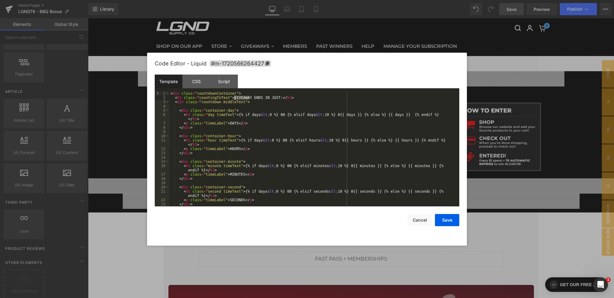
drag, startPoint x: 251, startPoint y: 98, endPoint x: 234, endPoint y: 98, distance: 16.1
click at [234, 98] on div "< div class = "countdownContainer" > < h1 class = "countingToText" > GIVEAWAY E…" at bounding box center [312, 153] width 287 height 124
click at [229, 86] on div "Script" at bounding box center [224, 82] width 28 height 14
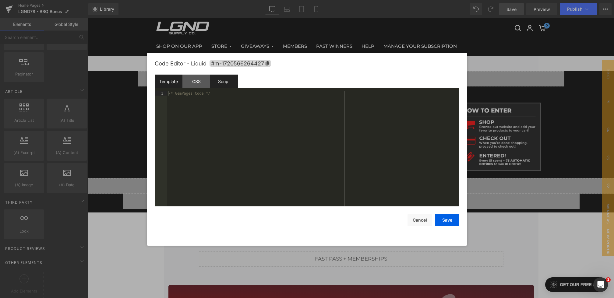
click at [172, 83] on div "Template" at bounding box center [169, 82] width 28 height 14
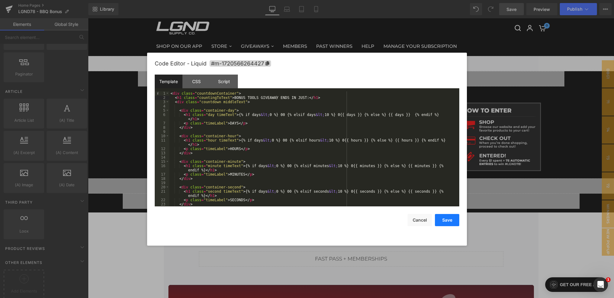
click at [451, 220] on button "Save" at bounding box center [447, 220] width 24 height 12
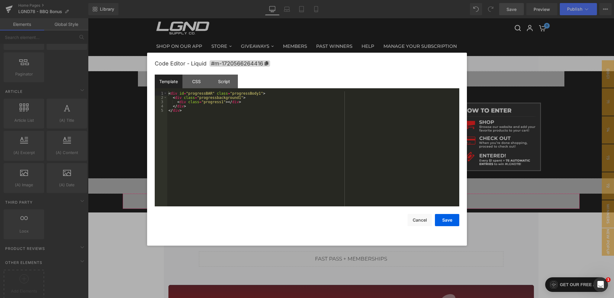
click at [318, 0] on div "Button You are previewing how the will restyle your page. You can not edit Elem…" at bounding box center [307, 0] width 614 height 0
click at [226, 81] on div "Script" at bounding box center [224, 82] width 28 height 14
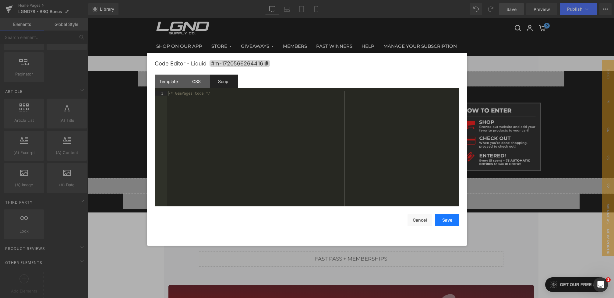
click at [442, 218] on button "Save" at bounding box center [447, 220] width 24 height 12
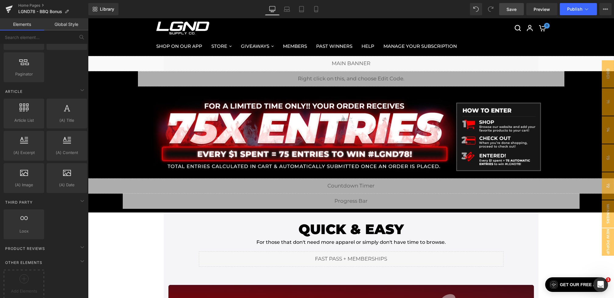
click at [509, 15] on link "Save" at bounding box center [511, 9] width 25 height 12
click at [608, 233] on span "New Popup" at bounding box center [608, 241] width 12 height 27
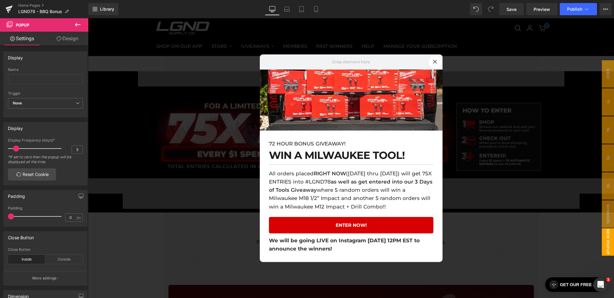
click div
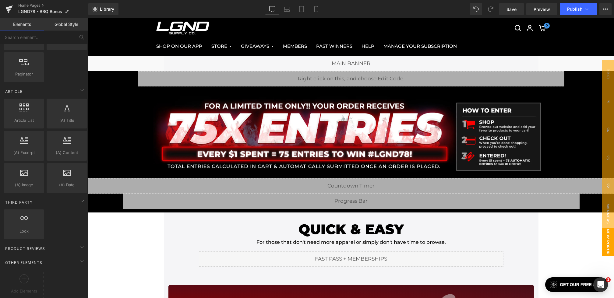
click at [609, 248] on span "New Popup" at bounding box center [608, 241] width 12 height 27
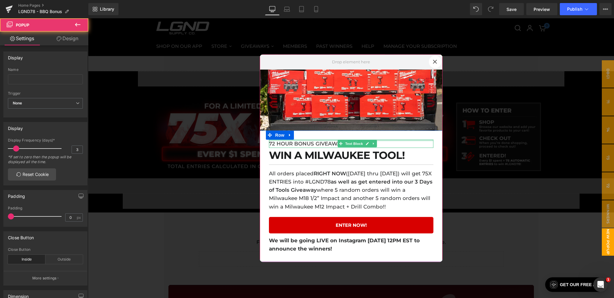
click at [312, 141] on p "72 HOUR BONUS GIVEAWAY!" at bounding box center [351, 143] width 164 height 8
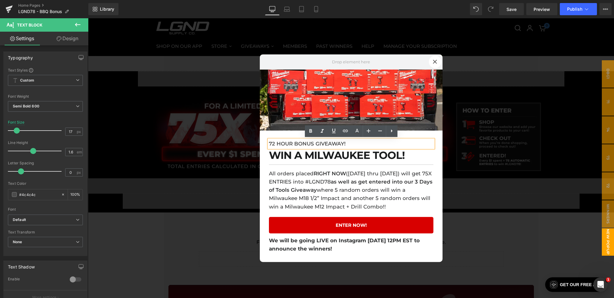
click div
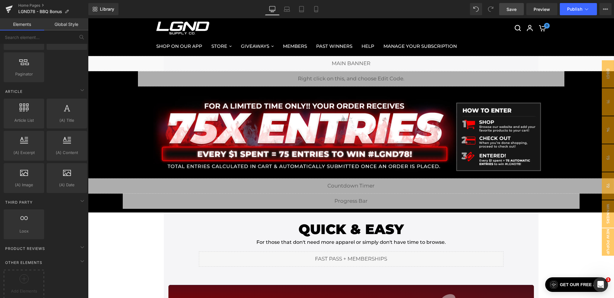
click at [515, 11] on span "Save" at bounding box center [511, 9] width 10 height 6
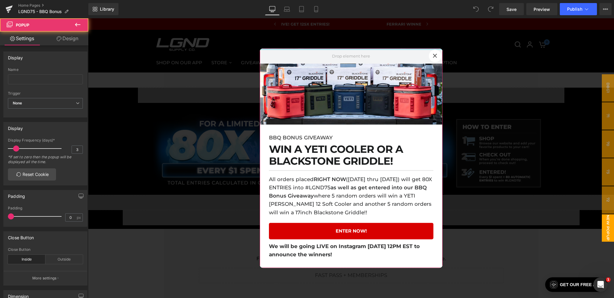
click at [353, 49] on div at bounding box center [351, 49] width 183 height 2
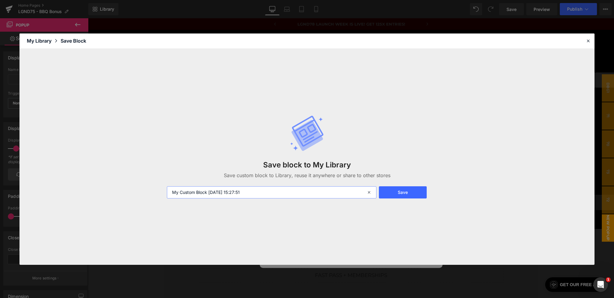
drag, startPoint x: 255, startPoint y: 194, endPoint x: 152, endPoint y: 193, distance: 102.3
click at [152, 193] on div "Save block to My Library Save custom block to Library, reuse it anywhere or sha…" at bounding box center [306, 157] width 575 height 216
type input "BBQ Bonus Popup"
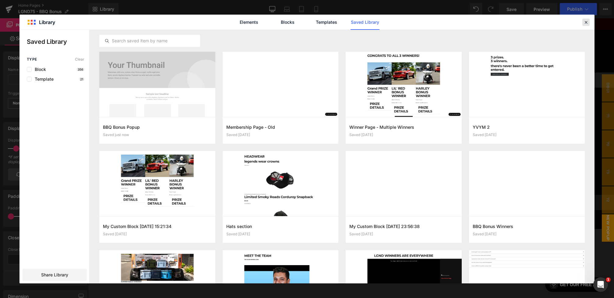
click at [582, 22] on div at bounding box center [585, 22] width 7 height 7
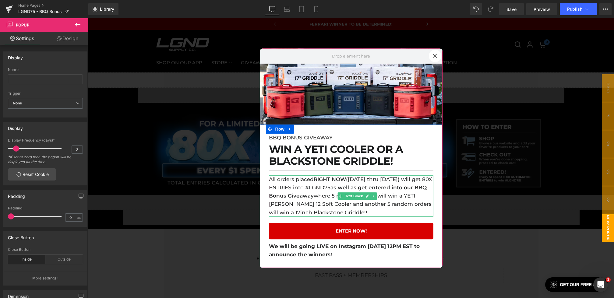
click at [323, 195] on strong "as well as get entered into our BBQ Bonus Giveaway" at bounding box center [348, 192] width 158 height 14
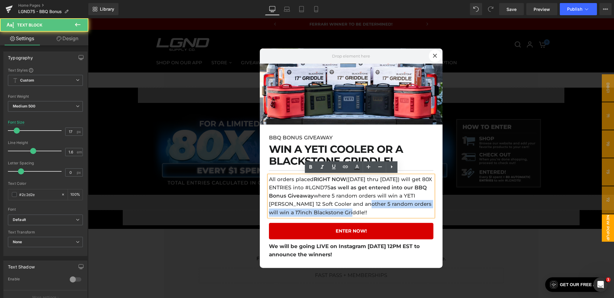
drag, startPoint x: 373, startPoint y: 205, endPoint x: 366, endPoint y: 218, distance: 15.3
click at [366, 217] on div "All orders placed RIGHT NOW (June 25th thru June 27th) will get 80X ENTRIES int…" at bounding box center [351, 195] width 164 height 41
copy p "5 random orders will win a 17inch Blackstone Griddle!!"
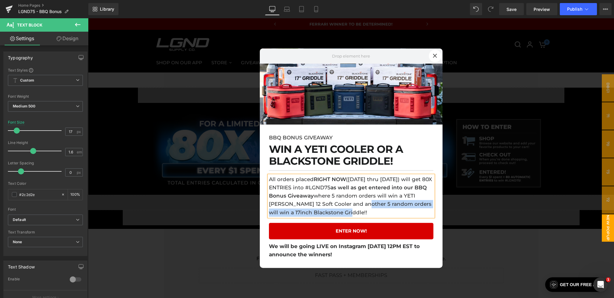
click at [228, 153] on div at bounding box center [351, 158] width 526 height 280
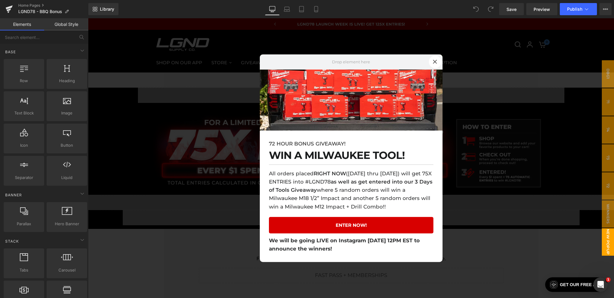
click at [215, 93] on div at bounding box center [351, 158] width 526 height 280
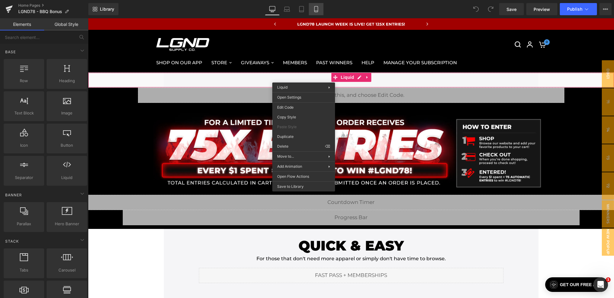
click at [313, 10] on icon at bounding box center [316, 9] width 6 height 6
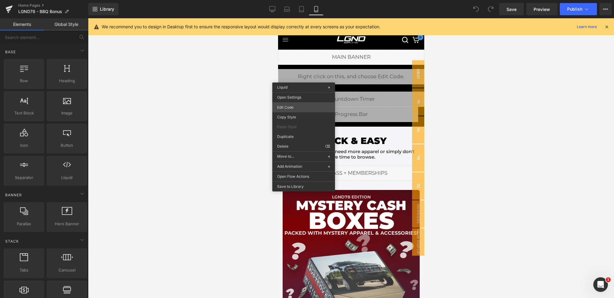
click at [291, 0] on div "You are previewing how the will restyle your page. You can not edit Elements in…" at bounding box center [307, 0] width 614 height 0
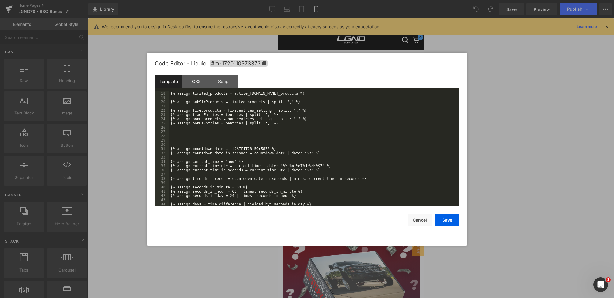
scroll to position [320, 0]
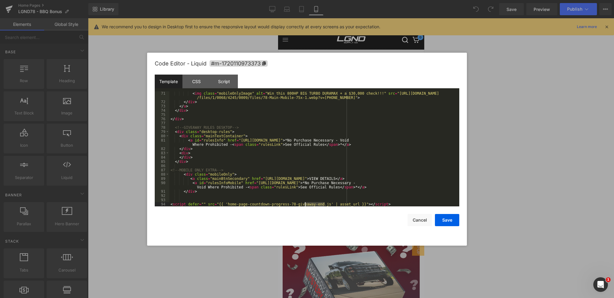
drag, startPoint x: 325, startPoint y: 205, endPoint x: 300, endPoint y: 205, distance: 25.0
click at [300, 205] on div "< img class = "mobileOnlyImage" alt = "Win this 800HP BIG TURBO DURAMAX + a $30…" at bounding box center [312, 155] width 287 height 128
click at [440, 216] on button "Save" at bounding box center [447, 220] width 24 height 12
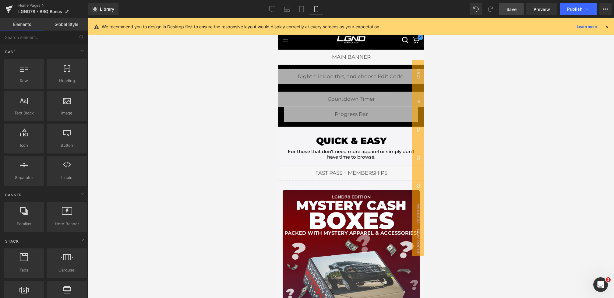
drag, startPoint x: 509, startPoint y: 12, endPoint x: 72, endPoint y: 137, distance: 454.5
click at [509, 12] on span "Save" at bounding box center [511, 9] width 10 height 6
click at [270, 9] on icon at bounding box center [272, 9] width 6 height 6
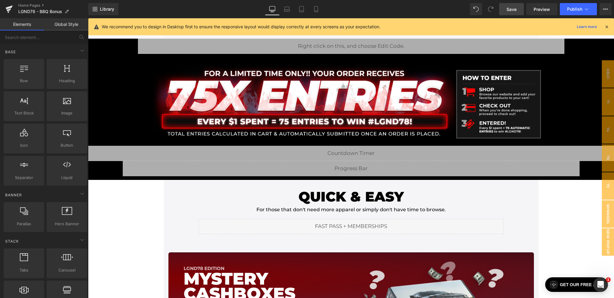
scroll to position [9, 0]
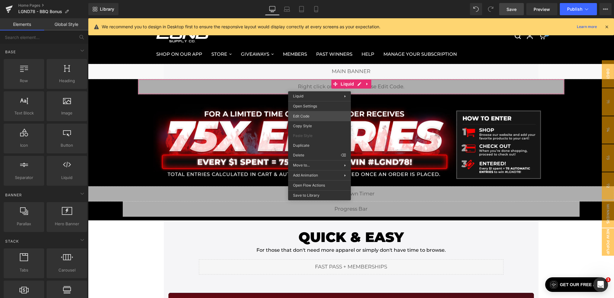
click at [309, 0] on div "You are previewing how the will restyle your page. You can not edit Elements in…" at bounding box center [307, 0] width 614 height 0
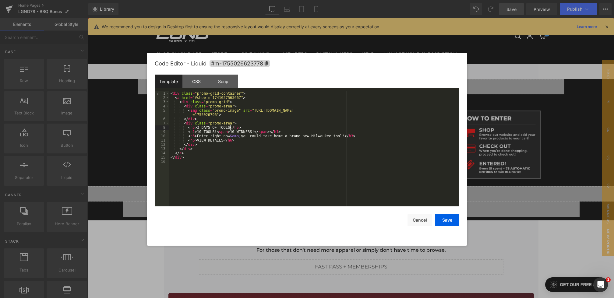
drag, startPoint x: 229, startPoint y: 128, endPoint x: 210, endPoint y: 128, distance: 18.9
click at [210, 128] on div "< div class = "promo-grid-container" > < a href = "#show-m-1741037563667" > < d…" at bounding box center [314, 153] width 290 height 124
click at [204, 128] on div "< div class = "promo-grid-container" > < a href = "#show-m-1741037563667" > < d…" at bounding box center [314, 153] width 290 height 124
click at [226, 128] on div "< div class = "promo-grid-container" > < a href = "#show-m-1741037563667" > < d…" at bounding box center [314, 153] width 290 height 124
click at [445, 221] on button "Save" at bounding box center [447, 220] width 24 height 12
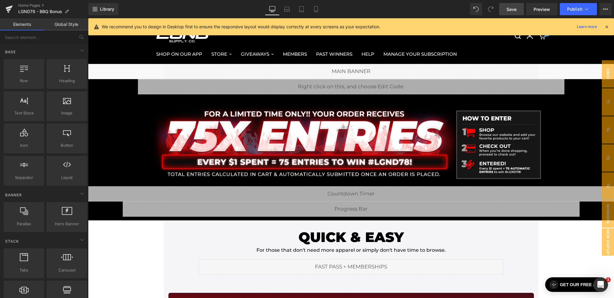
click at [514, 9] on span "Save" at bounding box center [511, 9] width 10 height 6
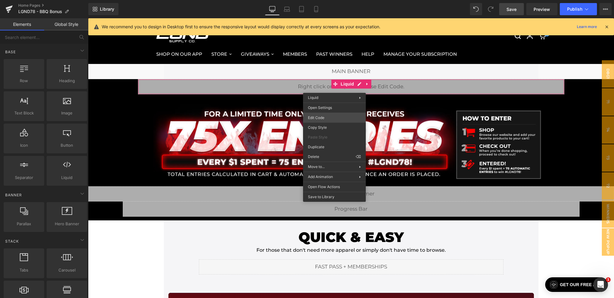
click at [319, 0] on div "You are previewing how the will restyle your page. You can not edit Elements in…" at bounding box center [307, 0] width 614 height 0
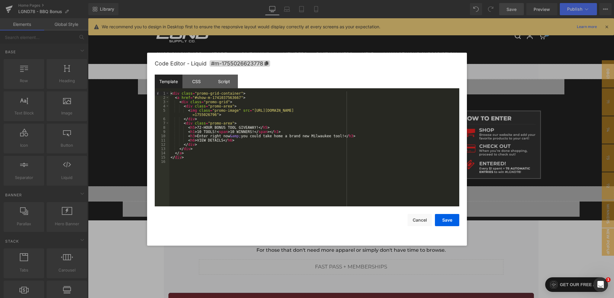
click at [405, 219] on div "Save Cancel" at bounding box center [307, 216] width 305 height 20
click at [418, 219] on button "Cancel" at bounding box center [419, 220] width 24 height 12
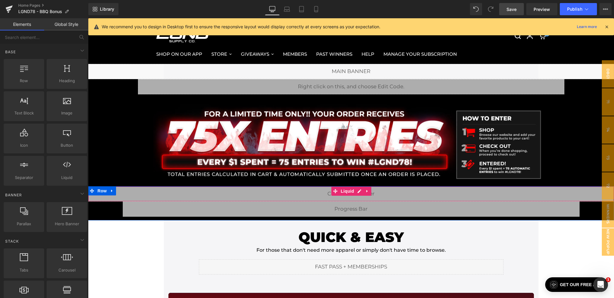
click at [330, 191] on div "Liquid" at bounding box center [351, 193] width 526 height 15
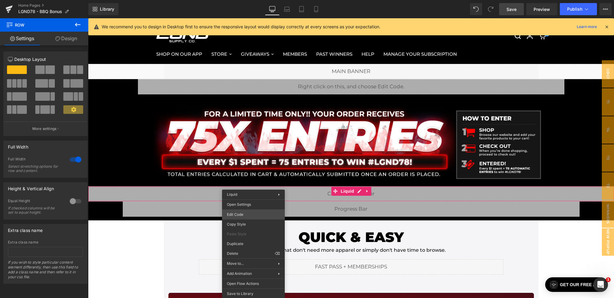
click at [243, 0] on div "You are previewing how the will restyle your page. You can not edit Elements in…" at bounding box center [307, 0] width 614 height 0
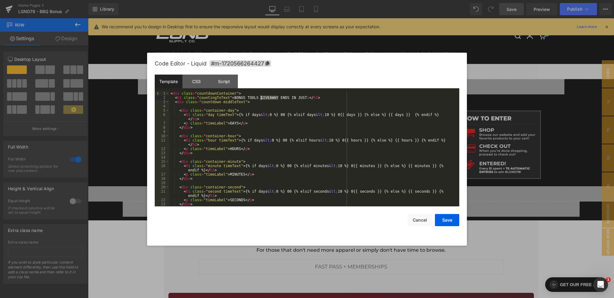
drag, startPoint x: 279, startPoint y: 98, endPoint x: 261, endPoint y: 98, distance: 18.0
click at [261, 98] on div "< div class = "countdownContainer" > < h1 class = "countingToText" > BONUS TOOL…" at bounding box center [312, 153] width 287 height 124
click at [444, 220] on button "Save" at bounding box center [447, 220] width 24 height 12
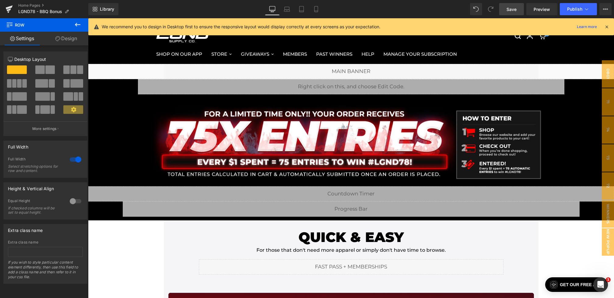
click at [516, 5] on link "Save" at bounding box center [511, 9] width 25 height 12
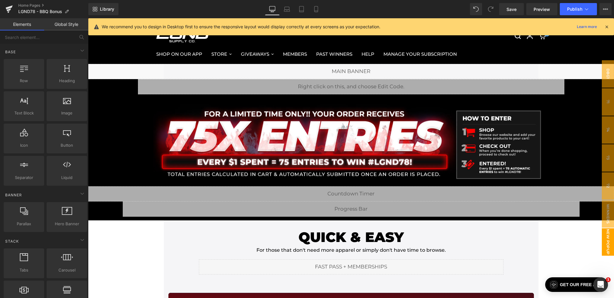
click at [611, 250] on span "New Popup" at bounding box center [608, 241] width 12 height 27
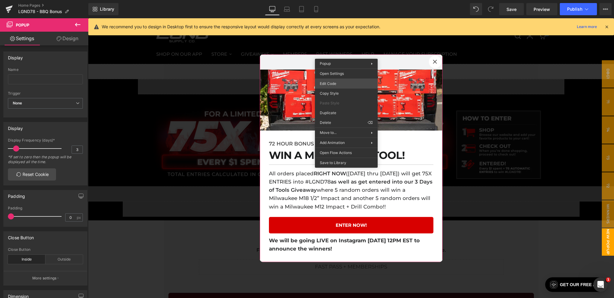
click at [333, 0] on div "You are previewing how the will restyle your page. You can not edit Elements in…" at bounding box center [307, 0] width 614 height 0
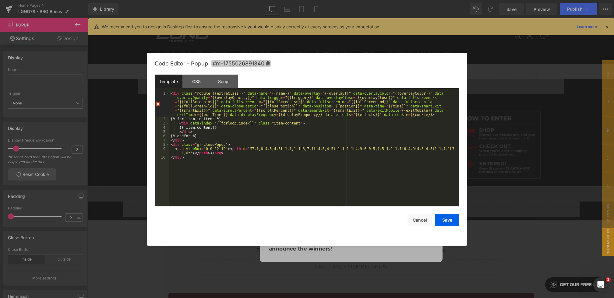
click at [260, 62] on span "#m-1755026891340" at bounding box center [241, 63] width 60 height 6
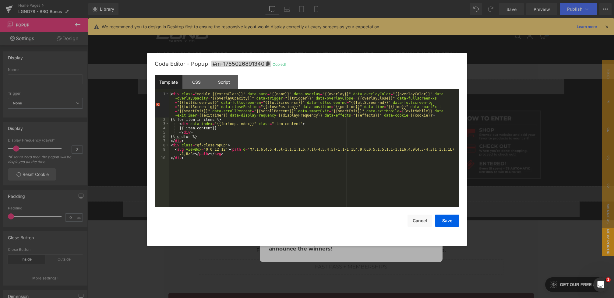
click at [506, 123] on div at bounding box center [307, 149] width 614 height 298
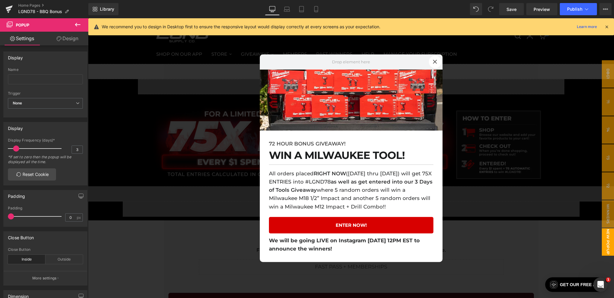
click at [487, 137] on div at bounding box center [351, 158] width 526 height 280
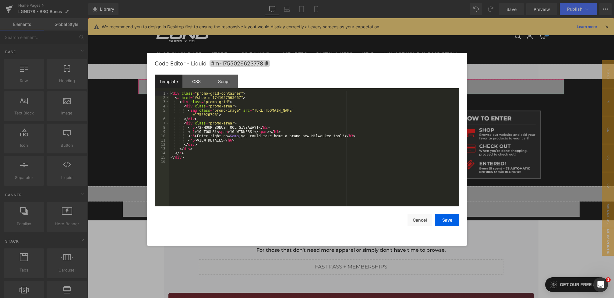
click at [278, 0] on div "You are previewing how the will restyle your page. You can not edit Elements in…" at bounding box center [307, 0] width 614 height 0
click at [255, 61] on span "#m-1755026623778" at bounding box center [240, 63] width 61 height 6
click at [590, 199] on div at bounding box center [307, 149] width 614 height 298
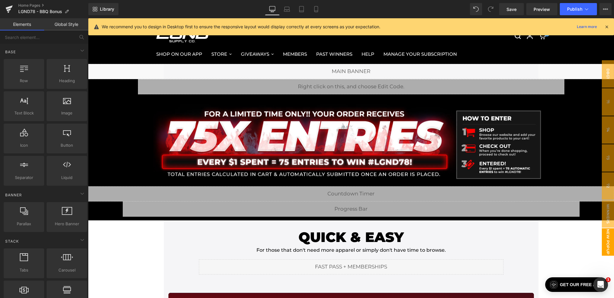
click at [606, 233] on span "New Popup" at bounding box center [608, 241] width 12 height 27
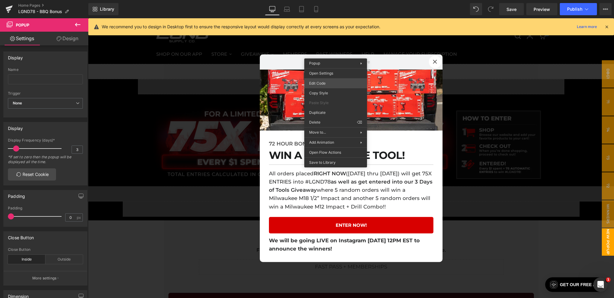
click at [318, 0] on div "You are previewing how the will restyle your page. You can not edit Elements in…" at bounding box center [307, 0] width 614 height 0
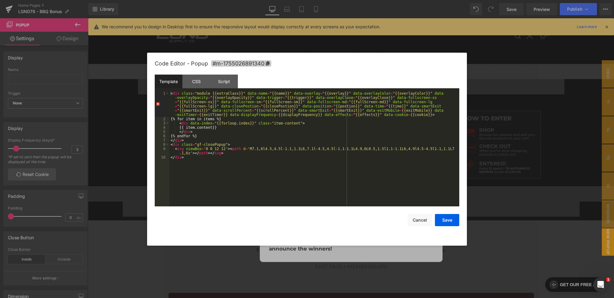
click at [264, 63] on span "#m-1755026891340" at bounding box center [241, 63] width 60 height 6
click at [569, 139] on div at bounding box center [307, 149] width 614 height 298
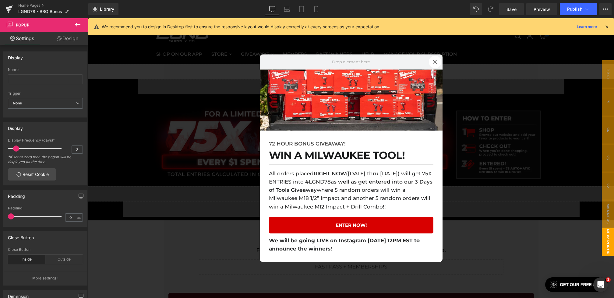
click at [514, 141] on div at bounding box center [351, 158] width 526 height 280
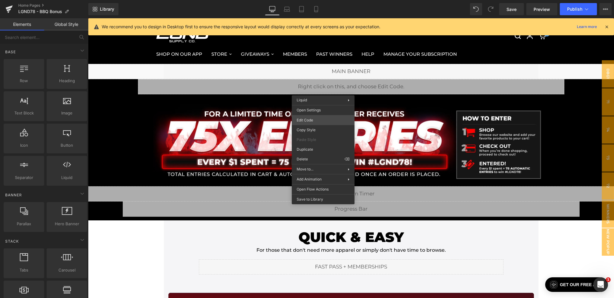
click at [307, 0] on div "You are previewing how the will restyle your page. You can not edit Elements in…" at bounding box center [307, 0] width 614 height 0
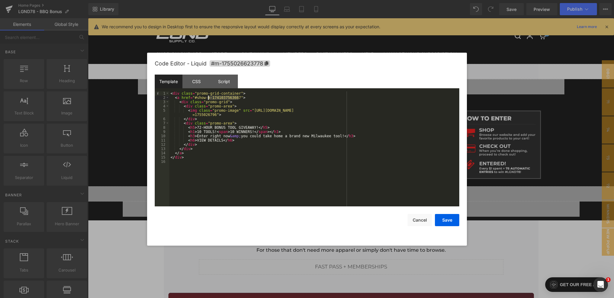
drag, startPoint x: 240, startPoint y: 98, endPoint x: 207, endPoint y: 98, distance: 32.3
click at [207, 98] on div "< div class = "promo-grid-container" > < a href = "#show-m-1741037563667" > < d…" at bounding box center [314, 153] width 290 height 124
drag, startPoint x: 241, startPoint y: 98, endPoint x: 207, endPoint y: 98, distance: 33.2
click at [207, 98] on div "< div class = "promo-grid-container" > < a href = "#show-m-1741037563667" > < d…" at bounding box center [314, 153] width 290 height 124
click at [207, 98] on div "< div class = "promo-grid-container" > < a href = "#show-#m-1755026891340" > < …" at bounding box center [314, 153] width 290 height 124
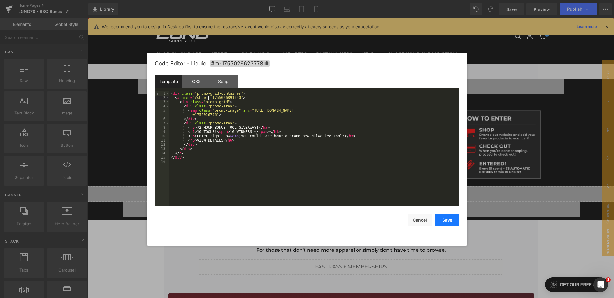
click at [442, 220] on button "Save" at bounding box center [447, 220] width 24 height 12
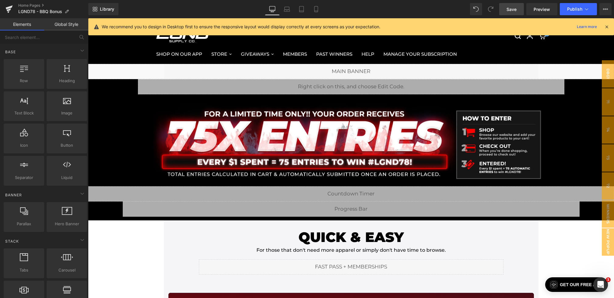
click at [513, 12] on link "Save" at bounding box center [511, 9] width 25 height 12
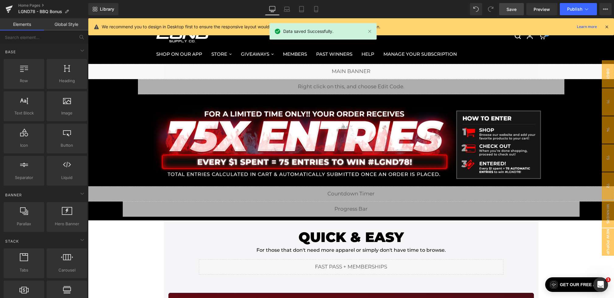
click at [608, 27] on icon at bounding box center [606, 26] width 5 height 5
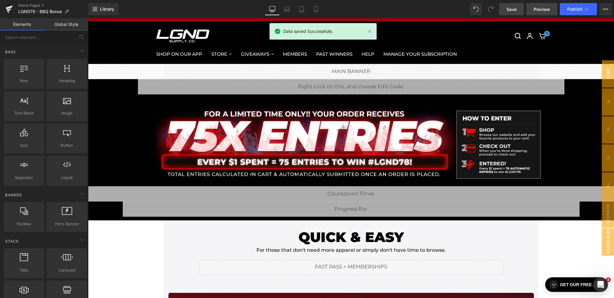
click at [538, 6] on span "Preview" at bounding box center [542, 9] width 16 height 6
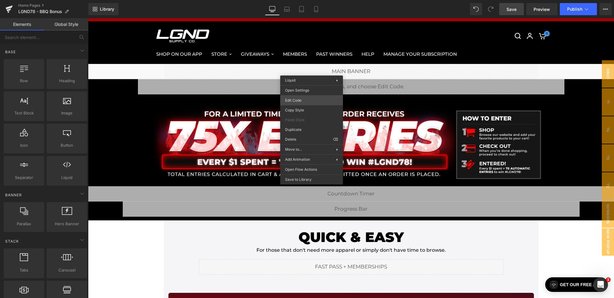
click at [287, 0] on div "You are previewing how the will restyle your page. You can not edit Elements in…" at bounding box center [307, 0] width 614 height 0
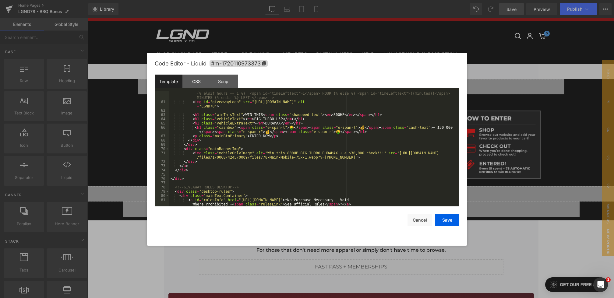
scroll to position [265, 0]
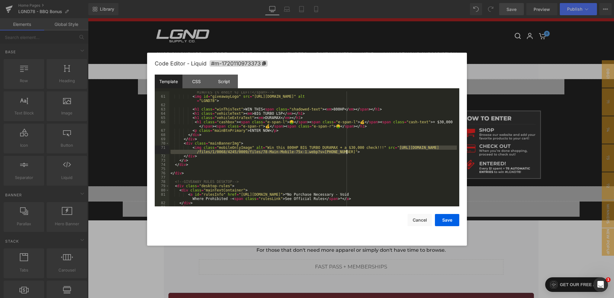
drag, startPoint x: 400, startPoint y: 149, endPoint x: 346, endPoint y: 152, distance: 53.7
click at [346, 152] on div "<!-- <span class="time-left-badge"> ONLY {% if days &gt; 1 %} <span id="timeLef…" at bounding box center [312, 145] width 287 height 136
click at [449, 215] on button "Save" at bounding box center [447, 220] width 24 height 12
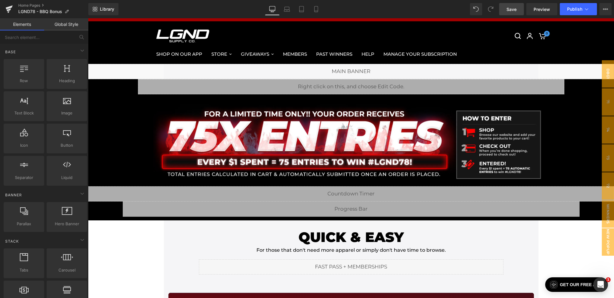
click at [511, 14] on link "Save" at bounding box center [511, 9] width 25 height 12
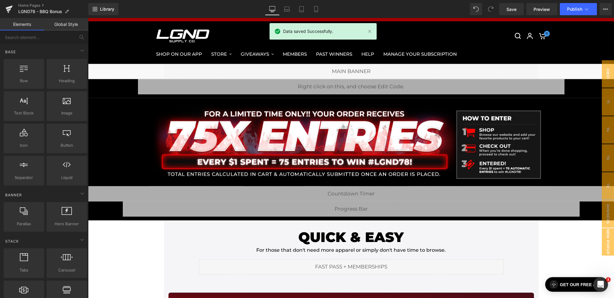
scroll to position [79, 0]
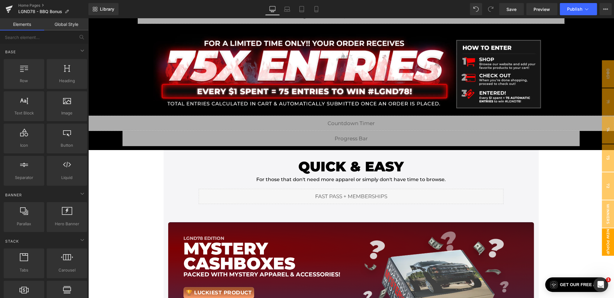
click at [610, 241] on span "New Popup" at bounding box center [607, 241] width 12 height 27
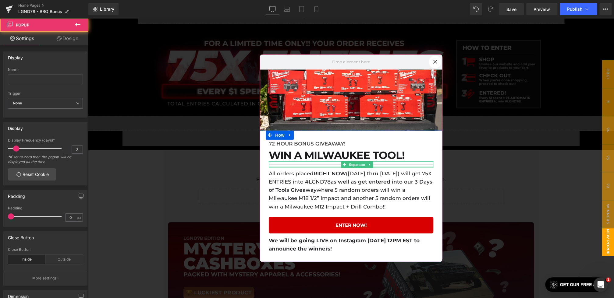
click at [308, 180] on p "All orders placed RIGHT NOW (August 13th thru August 15th) will get 75X ENTRIES…" at bounding box center [351, 189] width 164 height 41
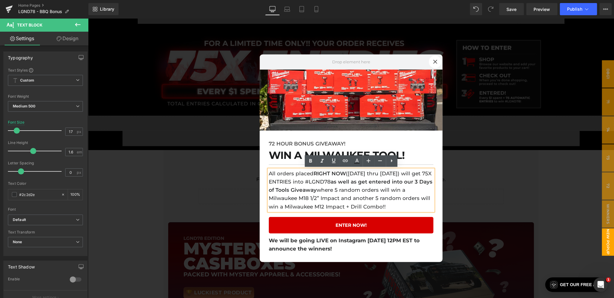
click at [332, 179] on p "All orders placed RIGHT NOW (August 13th thru August 15th) will get 75X ENTRIES…" at bounding box center [351, 189] width 164 height 41
drag, startPoint x: 269, startPoint y: 174, endPoint x: 391, endPoint y: 208, distance: 127.4
click at [391, 208] on p "All orders placed RIGHT NOW (August 13th thru August 15th) will get 75X ENTRIES…" at bounding box center [351, 189] width 164 height 41
copy p "All orders placed RIGHT NOW (August 13th thru August 15th) will get 75X ENTRIES…"
click at [572, 14] on button "Publish" at bounding box center [577, 9] width 37 height 12
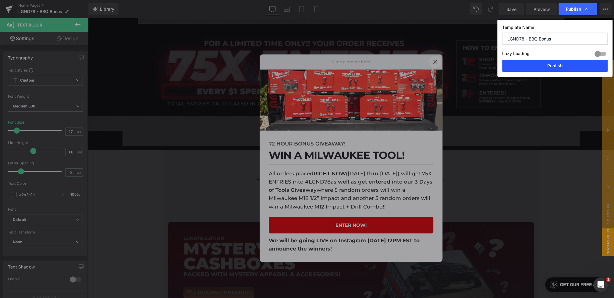
click at [551, 65] on button "Publish" at bounding box center [554, 66] width 105 height 12
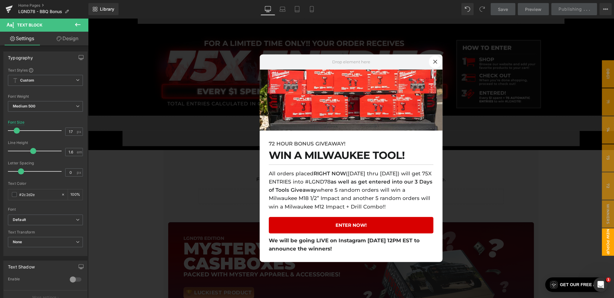
click at [480, 134] on div at bounding box center [351, 158] width 526 height 280
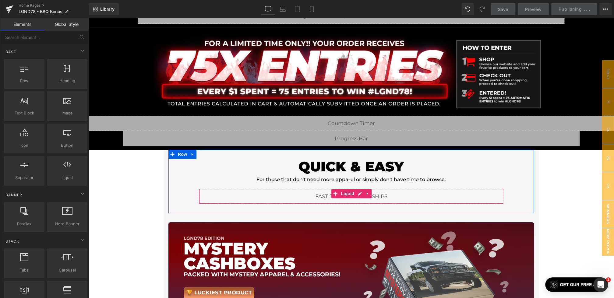
scroll to position [0, 0]
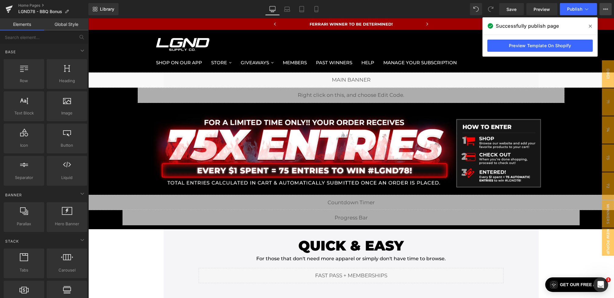
click at [603, 7] on icon at bounding box center [605, 9] width 5 height 5
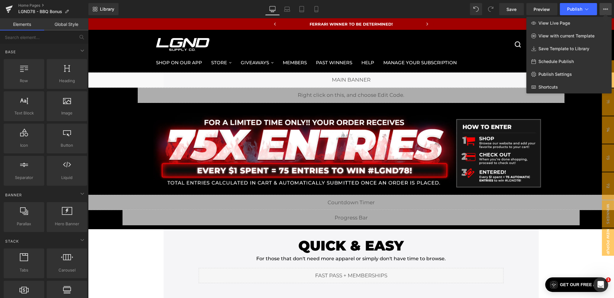
click at [550, 59] on span "Schedule Publish" at bounding box center [555, 61] width 35 height 5
select select
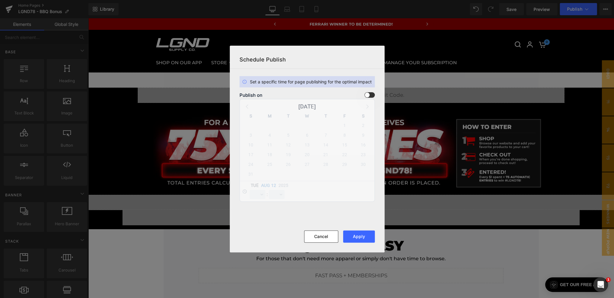
click at [365, 97] on label at bounding box center [369, 94] width 10 height 5
click at [0, 0] on input "checkbox" at bounding box center [0, 0] width 0 height 0
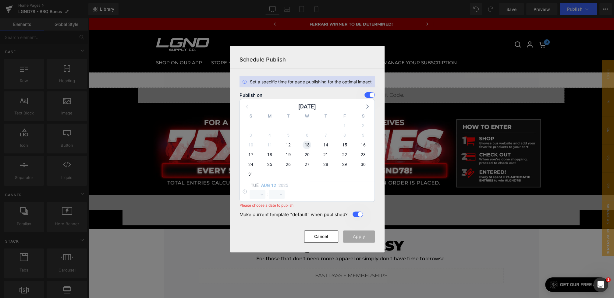
click at [307, 144] on span "13" at bounding box center [306, 145] width 9 height 9
click at [253, 194] on select "00 01 02 03 04 05 06 07 08 09 10 11 12 13 14 15 16 17 18 19 20 21 22 23" at bounding box center [257, 194] width 16 height 9
select select "0"
click at [277, 192] on select "00 01 02 03 04 05 06 07 08 09 10 11 12 13 14 15 16 17 18 19 20 21 22 23 24 25 2…" at bounding box center [277, 194] width 16 height 9
select select "0"
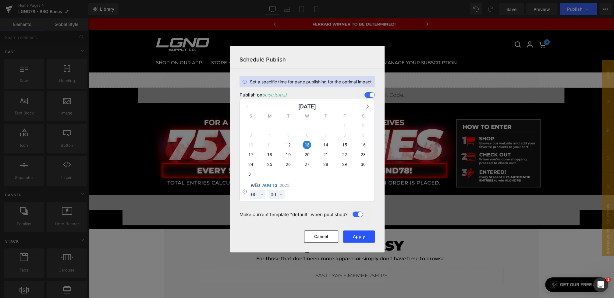
click at [364, 242] on button "Apply" at bounding box center [359, 237] width 32 height 12
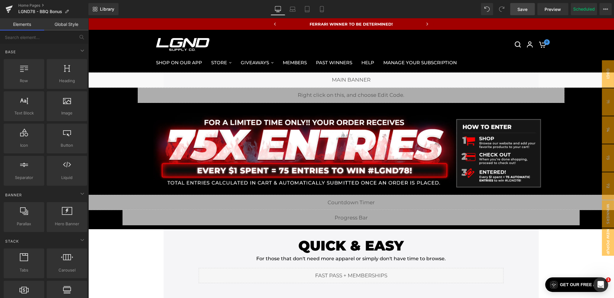
click at [522, 13] on link "Save" at bounding box center [522, 9] width 25 height 12
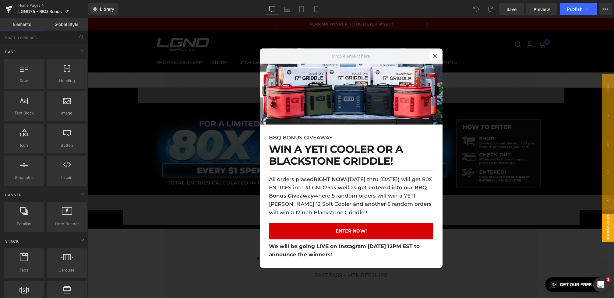
click at [476, 91] on div at bounding box center [351, 158] width 526 height 280
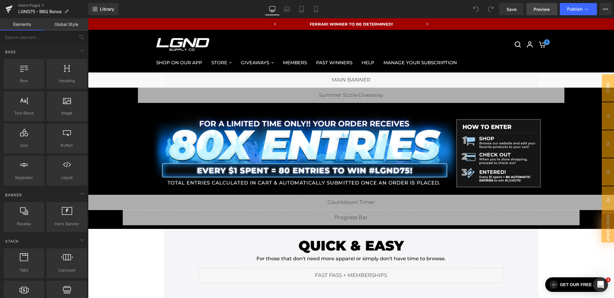
click at [536, 11] on span "Preview" at bounding box center [542, 9] width 16 height 6
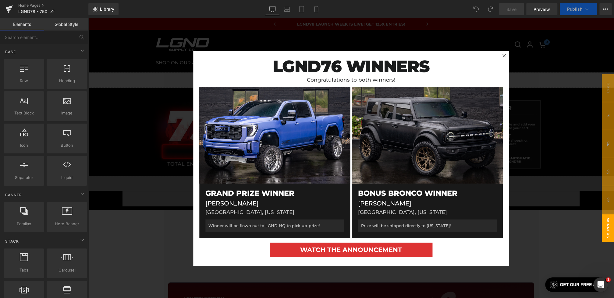
click at [190, 153] on div at bounding box center [351, 158] width 526 height 280
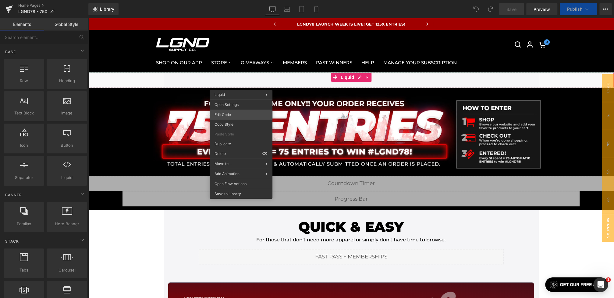
click at [228, 0] on div "You are previewing how the will restyle your page. You can not edit Elements in…" at bounding box center [307, 0] width 614 height 0
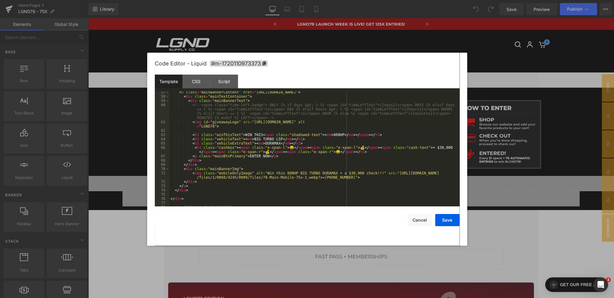
scroll to position [256, 0]
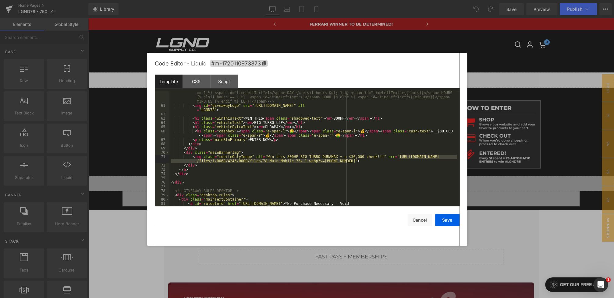
drag, startPoint x: 399, startPoint y: 156, endPoint x: 347, endPoint y: 161, distance: 52.9
click at [347, 161] on div "<!-- <span class="time-left-badge"> ONLY {% if days &gt; 1 %} <span id="timeLef…" at bounding box center [312, 156] width 287 height 141
click at [440, 220] on button "Save" at bounding box center [447, 220] width 24 height 12
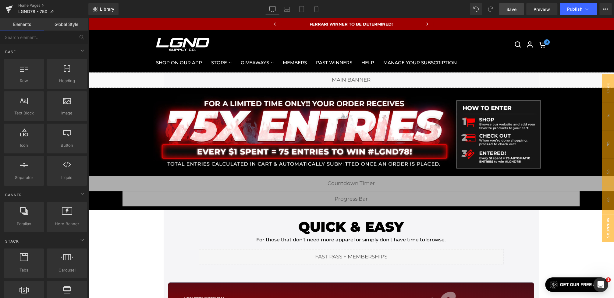
click at [513, 6] on span "Save" at bounding box center [511, 9] width 10 height 6
click at [534, 7] on span "Preview" at bounding box center [541, 9] width 16 height 6
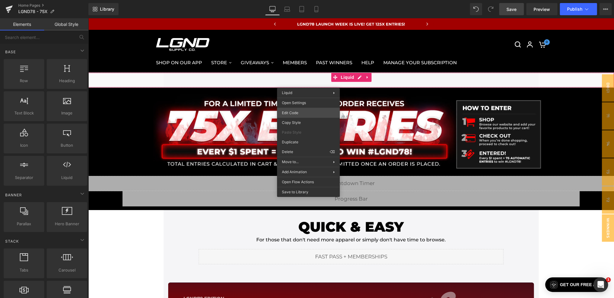
click at [297, 0] on div "You are previewing how the will restyle your page. You can not edit Elements in…" at bounding box center [307, 0] width 614 height 0
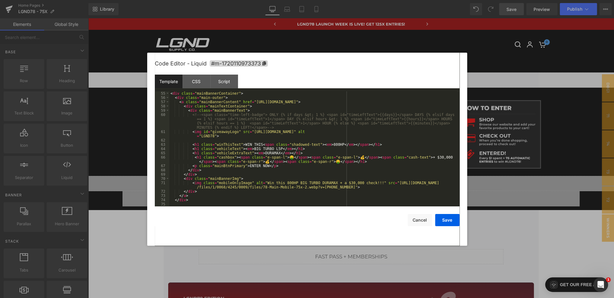
scroll to position [230, 0]
drag, startPoint x: 400, startPoint y: 182, endPoint x: 346, endPoint y: 187, distance: 54.1
click at [346, 187] on div "< div class = "mainBannerContainer" > < div class = "main-outer" > < a class = …" at bounding box center [312, 153] width 287 height 124
click at [445, 215] on button "Save" at bounding box center [447, 220] width 24 height 12
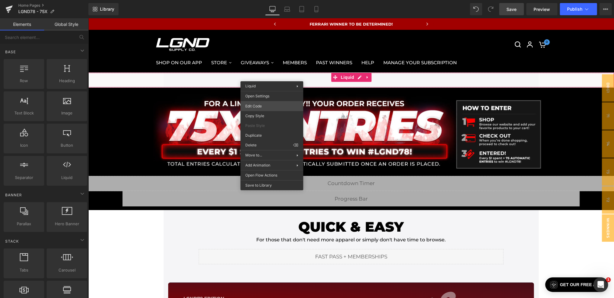
click at [252, 0] on div "You are previewing how the will restyle your page. You can not edit Elements in…" at bounding box center [307, 0] width 614 height 0
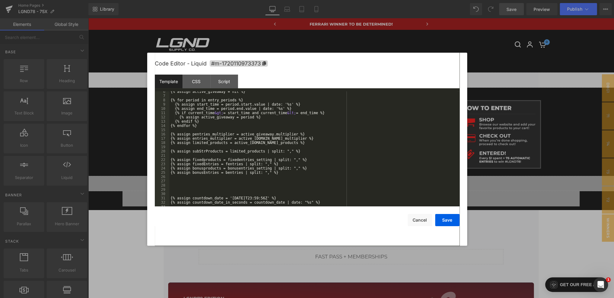
scroll to position [320, 0]
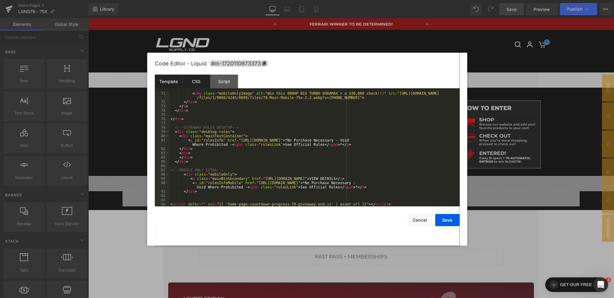
click at [198, 81] on div "CSS" at bounding box center [196, 82] width 28 height 14
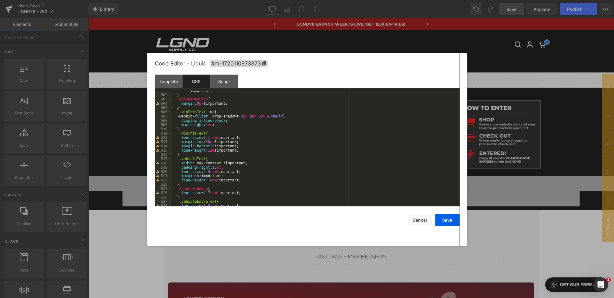
scroll to position [2162, 0]
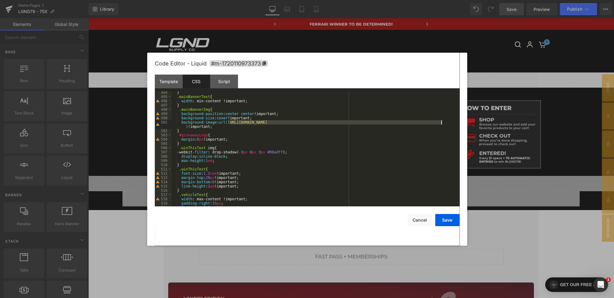
drag, startPoint x: 229, startPoint y: 122, endPoint x: 446, endPoint y: 121, distance: 216.8
click at [446, 121] on div "} .mainBannerText { width : min-content !important; } .mainBannerImg { backgrou…" at bounding box center [313, 152] width 285 height 124
drag, startPoint x: 185, startPoint y: 126, endPoint x: 228, endPoint y: 122, distance: 43.1
click at [228, 122] on div "} .mainBannerText { width : min-content !important; } .mainBannerImg { backgrou…" at bounding box center [313, 152] width 285 height 124
click at [234, 126] on div "} .mainBannerText { width : min-content !important; } .mainBannerImg { backgrou…" at bounding box center [313, 152] width 285 height 124
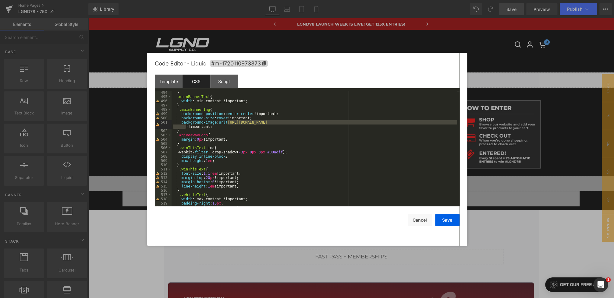
drag, startPoint x: 185, startPoint y: 126, endPoint x: 230, endPoint y: 121, distance: 45.6
click at [230, 121] on div "} .mainBannerText { width : min-content !important; } .mainBannerImg { backgrou…" at bounding box center [313, 152] width 285 height 124
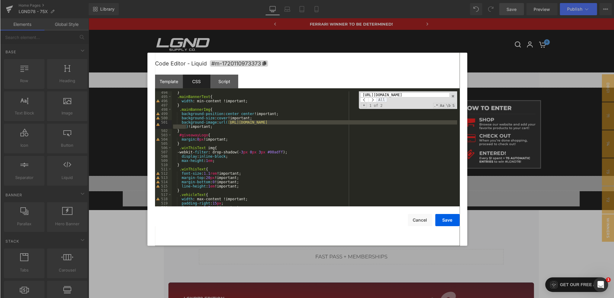
scroll to position [0, 0]
click at [383, 100] on span "All" at bounding box center [381, 99] width 11 height 5
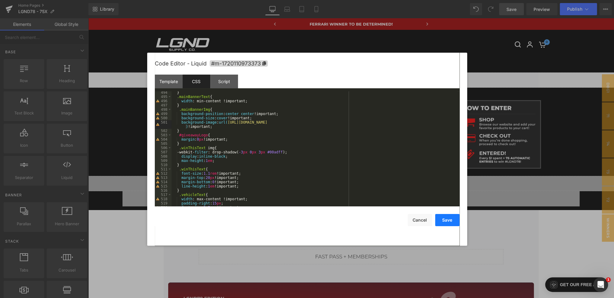
drag, startPoint x: 443, startPoint y: 219, endPoint x: 362, endPoint y: 159, distance: 100.8
click at [443, 219] on button "Save" at bounding box center [447, 220] width 24 height 12
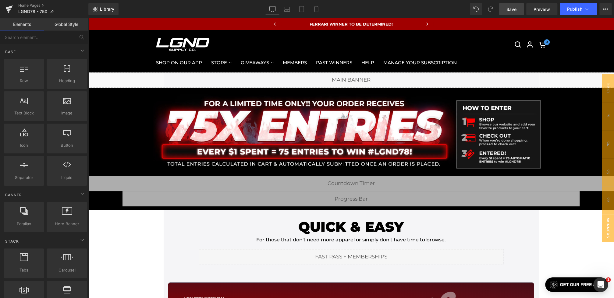
click at [512, 17] on div "Library Desktop Desktop Laptop Tablet Mobile Save Preview Publish Scheduled Vie…" at bounding box center [350, 9] width 525 height 18
drag, startPoint x: 512, startPoint y: 9, endPoint x: 283, endPoint y: 43, distance: 231.8
click at [512, 9] on span "Save" at bounding box center [511, 9] width 10 height 6
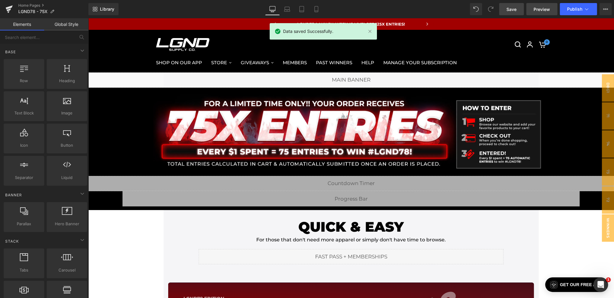
click at [533, 10] on link "Preview" at bounding box center [541, 9] width 31 height 12
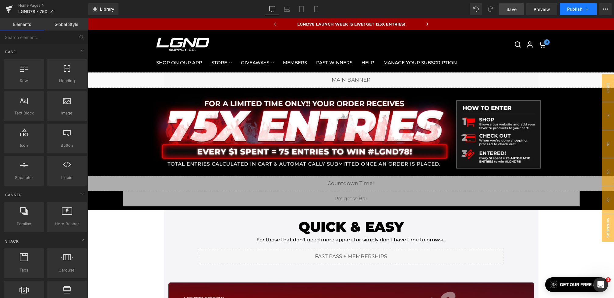
click at [575, 12] on button "Publish" at bounding box center [578, 9] width 37 height 12
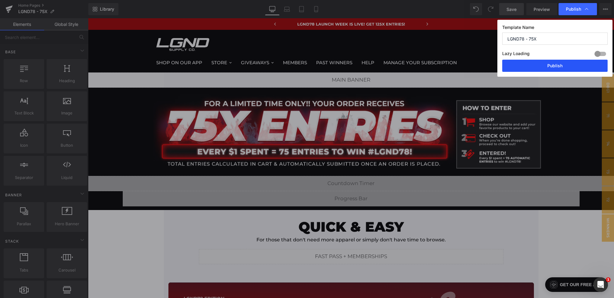
click at [547, 68] on button "Publish" at bounding box center [554, 66] width 105 height 12
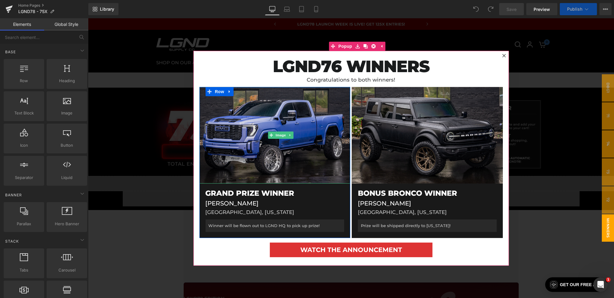
click at [203, 109] on img at bounding box center [274, 135] width 151 height 97
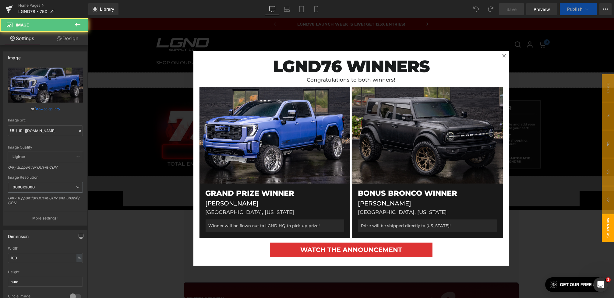
click at [175, 124] on div at bounding box center [351, 158] width 526 height 280
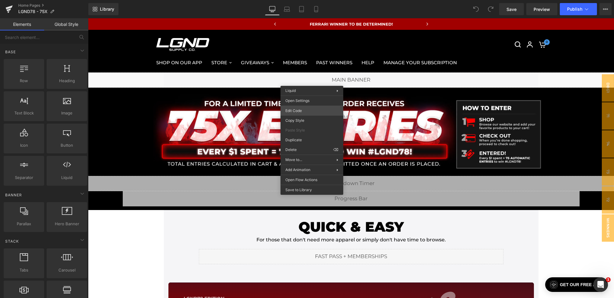
click at [303, 0] on div "You are previewing how the will restyle your page. You can not edit Elements in…" at bounding box center [307, 0] width 614 height 0
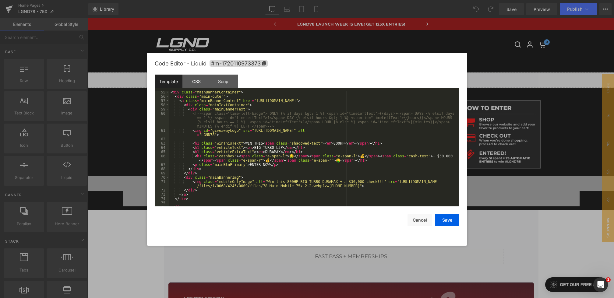
scroll to position [269, 0]
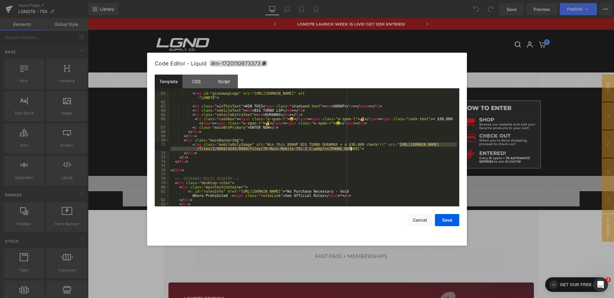
drag, startPoint x: 400, startPoint y: 145, endPoint x: 351, endPoint y: 149, distance: 48.9
click at [351, 149] on div "< img id = "giveawayLogo" src = "[URL][DOMAIN_NAME]" alt = "LGND78" > < h1 clas…" at bounding box center [312, 155] width 287 height 128
click at [455, 220] on button "Save" at bounding box center [447, 220] width 24 height 12
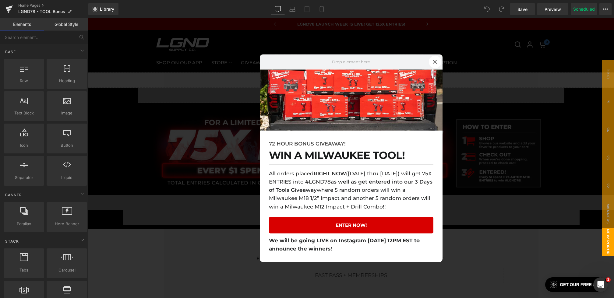
click at [510, 155] on div at bounding box center [351, 158] width 526 height 280
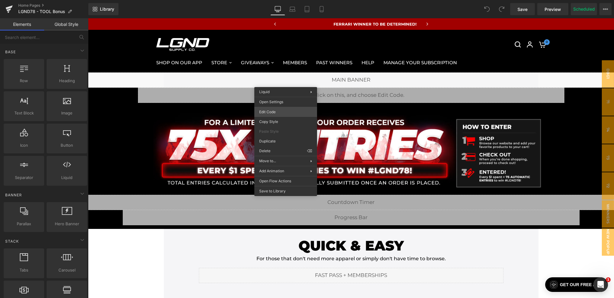
click at [278, 0] on div "You are previewing how the will restyle your page. You can not edit Elements in…" at bounding box center [307, 0] width 614 height 0
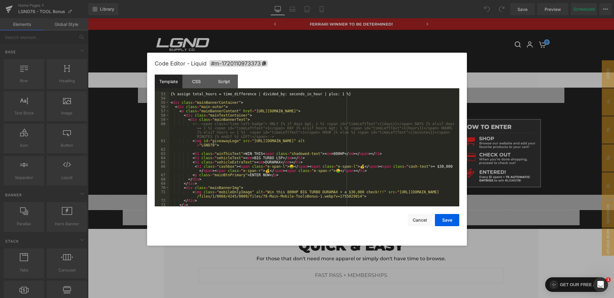
scroll to position [320, 0]
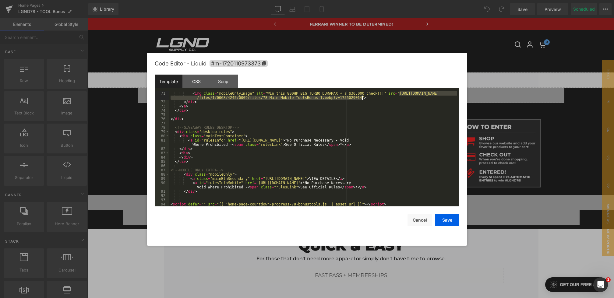
drag, startPoint x: 400, startPoint y: 94, endPoint x: 362, endPoint y: 97, distance: 37.6
click at [362, 97] on div "< img class = "mobileOnlyImage" alt = "Win this 800HP BIG TURBO DURAMAX + a $30…" at bounding box center [312, 155] width 287 height 128
click at [447, 220] on button "Save" at bounding box center [447, 220] width 24 height 12
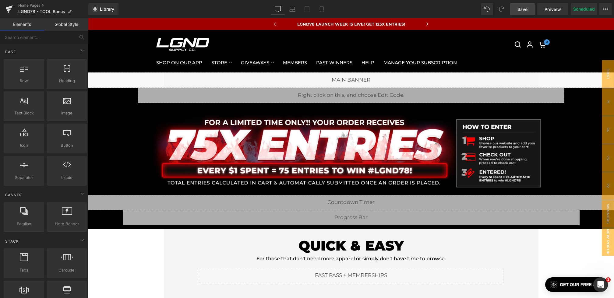
click at [521, 12] on span "Save" at bounding box center [522, 9] width 10 height 6
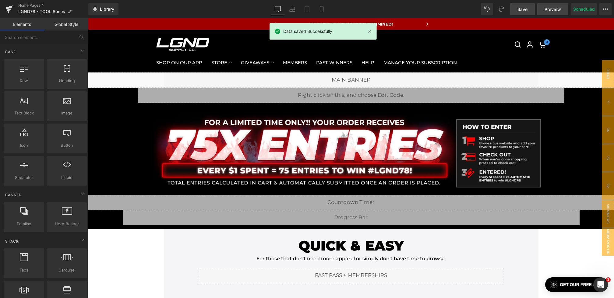
click at [549, 7] on span "Preview" at bounding box center [552, 9] width 16 height 6
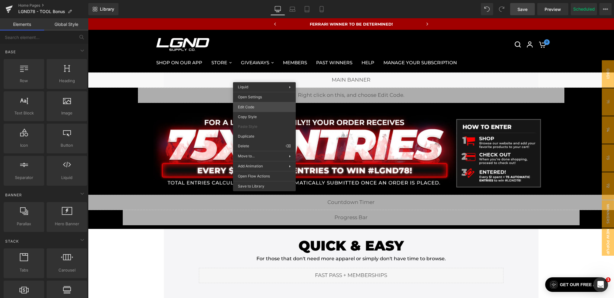
click at [254, 0] on div "You are previewing how the will restyle your page. You can not edit Elements in…" at bounding box center [307, 0] width 614 height 0
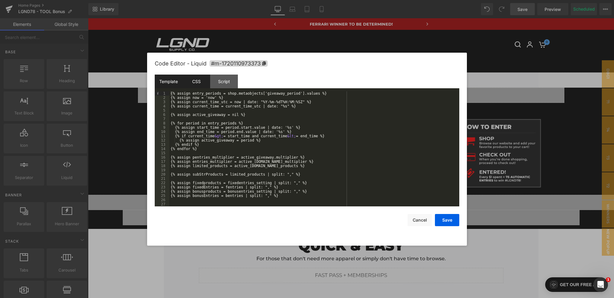
click at [204, 84] on div "CSS" at bounding box center [196, 82] width 28 height 14
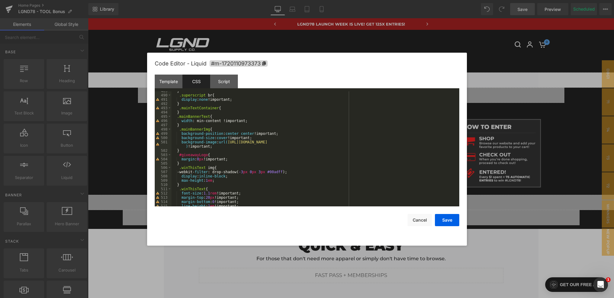
scroll to position [2143, 0]
drag, startPoint x: 230, startPoint y: 142, endPoint x: 185, endPoint y: 146, distance: 44.3
click at [185, 146] on div "} .superscript br { display : none !important; } .mainTextContainer { } .mainBa…" at bounding box center [313, 151] width 285 height 124
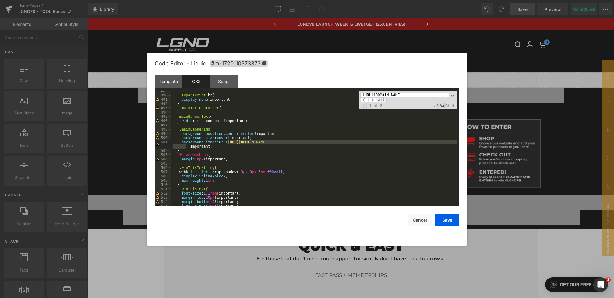
scroll to position [0, 0]
click at [381, 100] on span "All" at bounding box center [381, 99] width 11 height 5
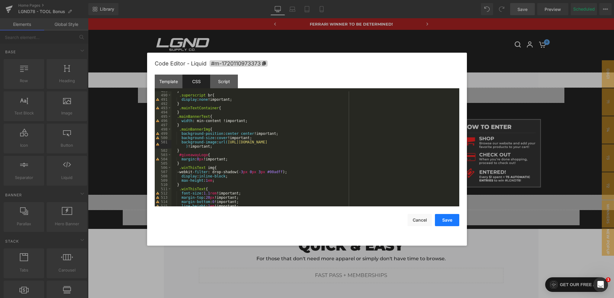
click at [451, 221] on button "Save" at bounding box center [447, 220] width 24 height 12
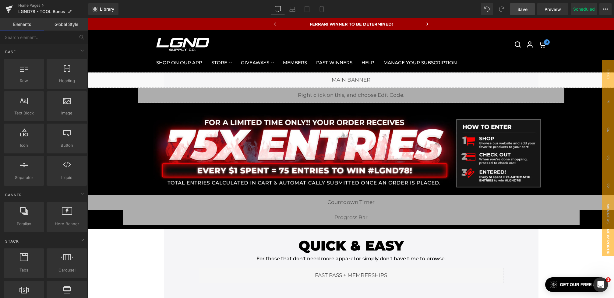
click at [514, 14] on link "Save" at bounding box center [522, 9] width 25 height 12
